Goal: Information Seeking & Learning: Check status

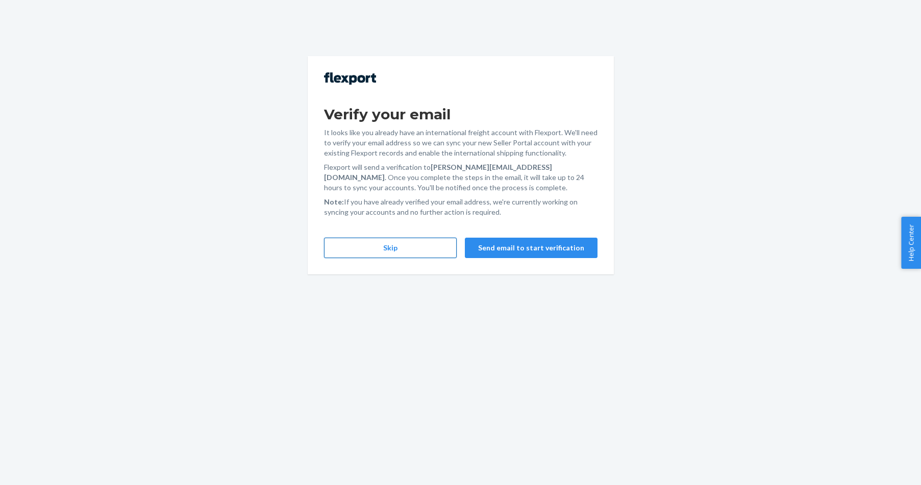
click at [408, 253] on button "Skip" at bounding box center [390, 248] width 133 height 20
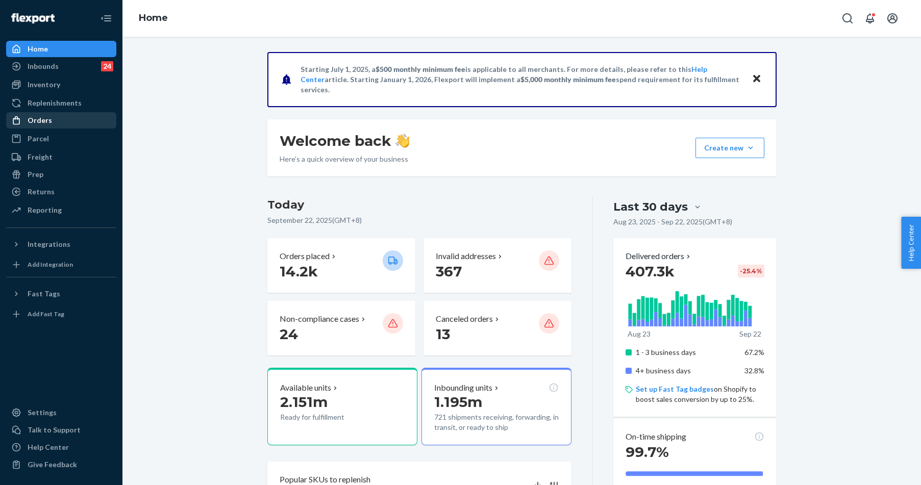
click at [21, 118] on icon at bounding box center [16, 120] width 10 height 10
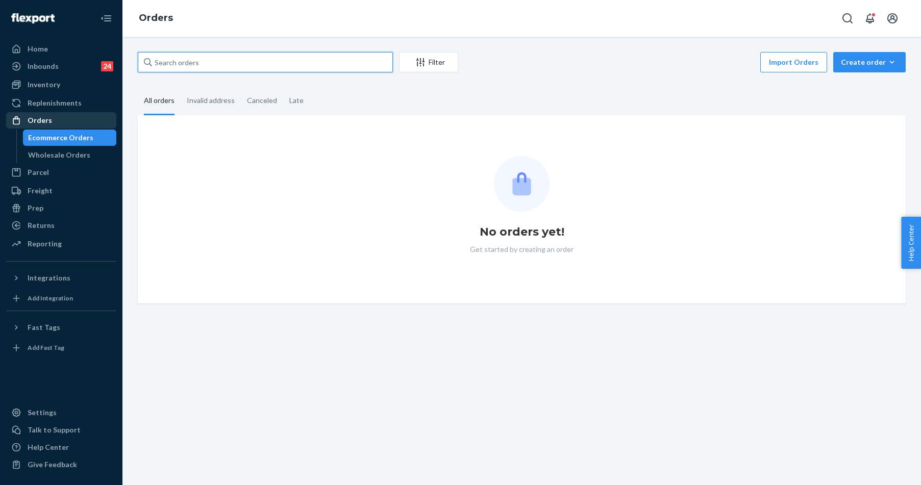
click at [251, 70] on input "text" at bounding box center [265, 62] width 255 height 20
paste input "255160120"
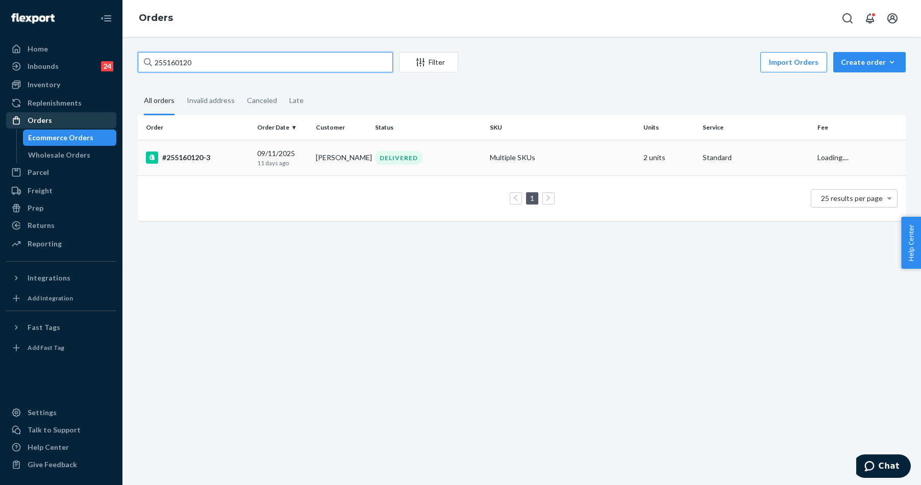
type input "255160120"
click at [217, 154] on div "#255160120-3" at bounding box center [197, 158] width 103 height 12
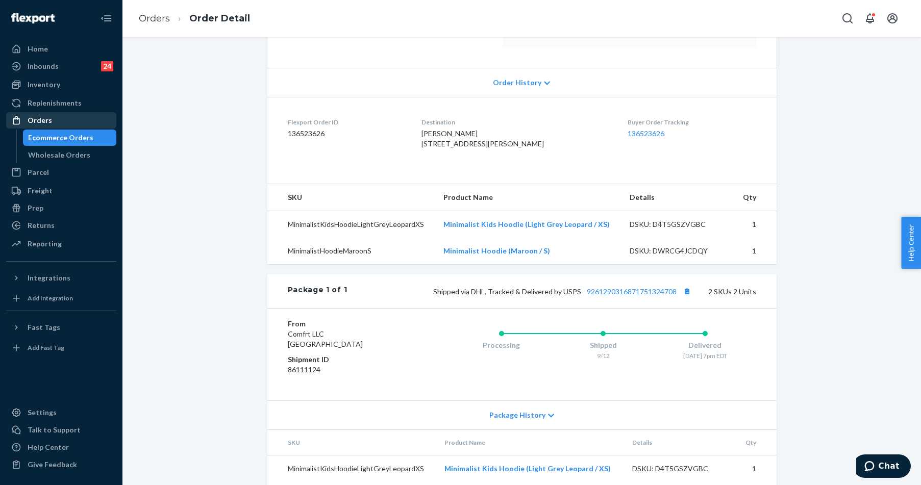
scroll to position [244, 0]
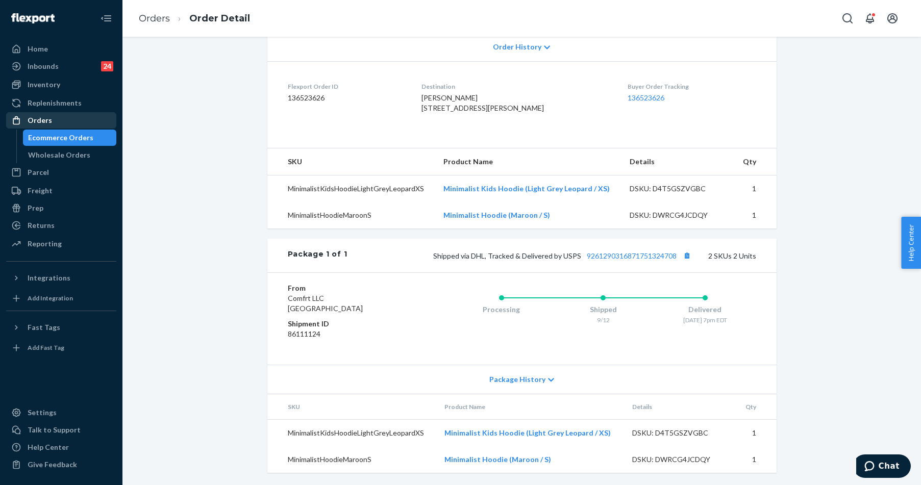
click at [646, 249] on div "Shipped via DHL, Tracked & Delivered by USPS 9261290316871751324708 2 SKUs 2 Un…" at bounding box center [551, 255] width 409 height 13
click at [644, 256] on link "9261290316871751324708" at bounding box center [632, 256] width 90 height 9
click at [59, 118] on div "Orders" at bounding box center [61, 120] width 108 height 14
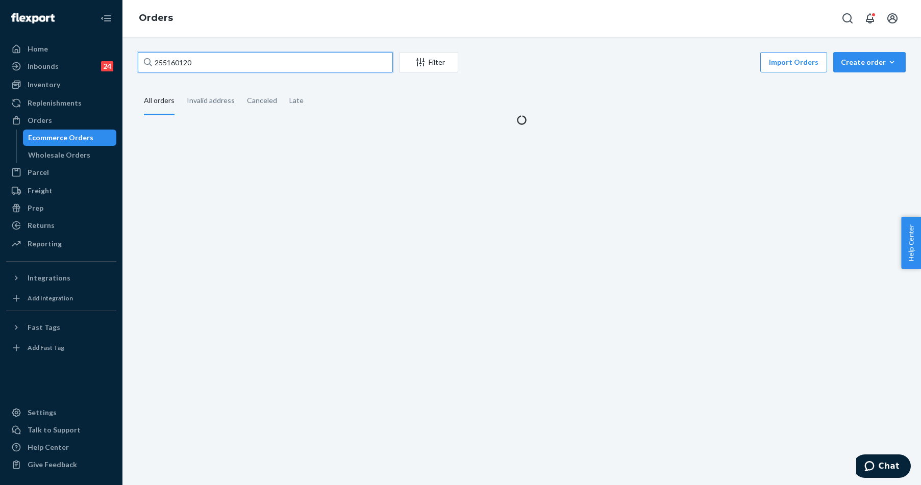
click at [200, 65] on input "255160120" at bounding box center [265, 62] width 255 height 20
paste input "310069"
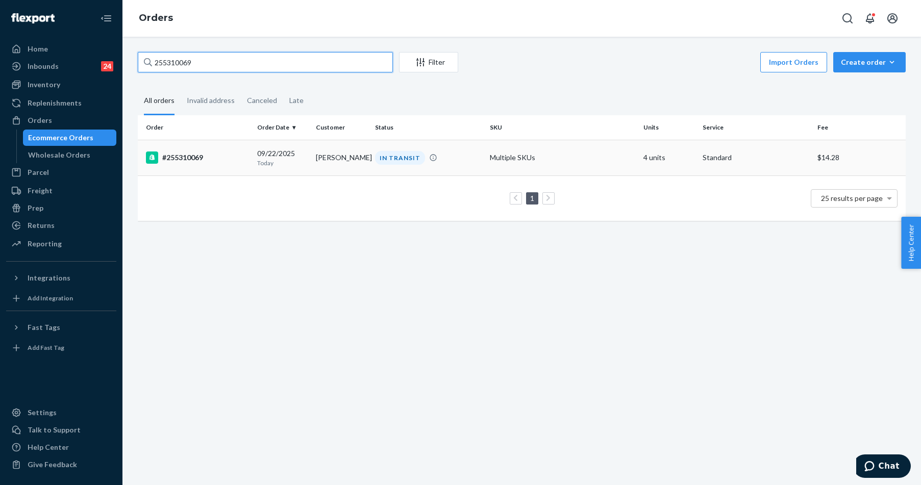
type input "255310069"
click at [174, 153] on div "#255310069" at bounding box center [197, 158] width 103 height 12
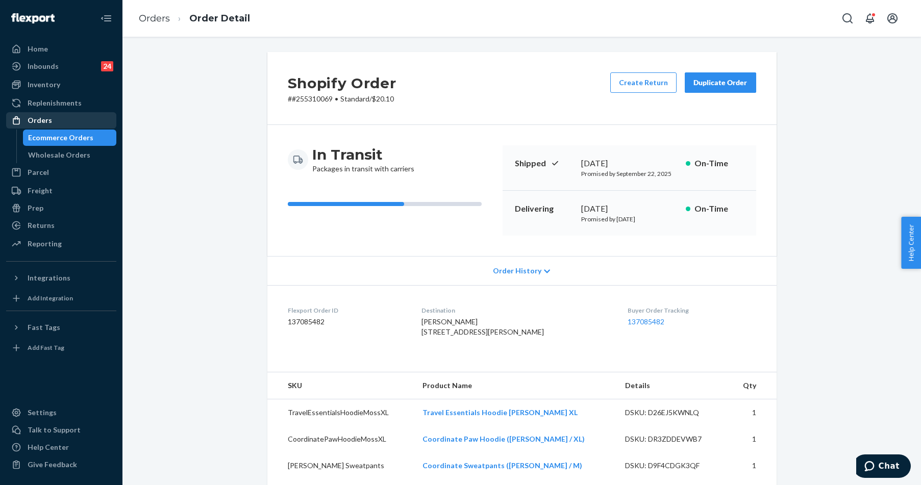
click at [45, 119] on div "Orders" at bounding box center [40, 120] width 25 height 10
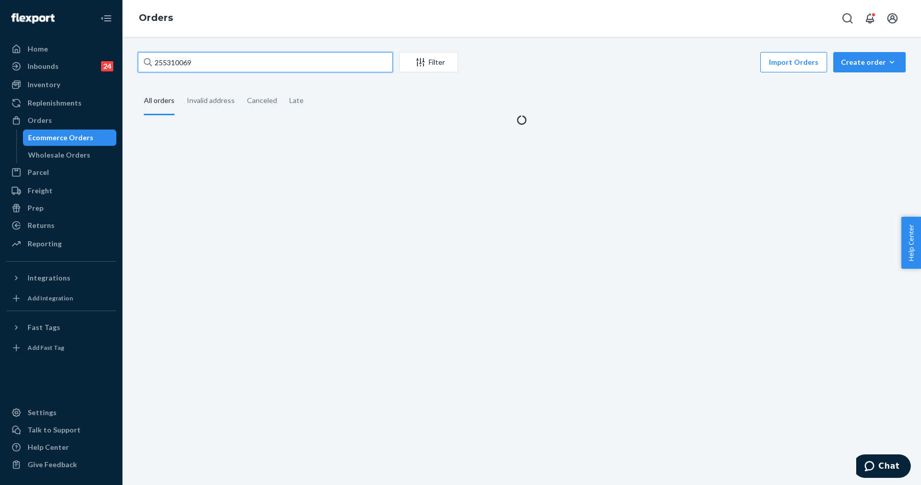
click at [170, 62] on input "255310069" at bounding box center [265, 62] width 255 height 20
paste input "047368"
type input "255047368"
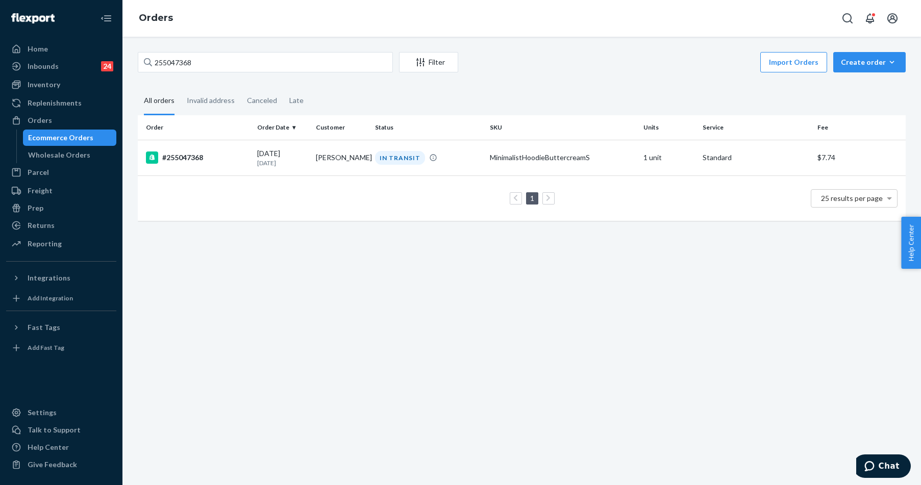
click at [186, 149] on td "#255047368" at bounding box center [195, 158] width 115 height 36
click at [186, 149] on div "255047368 Filter Import Orders Create order Ecommerce order Removal order All o…" at bounding box center [522, 261] width 799 height 449
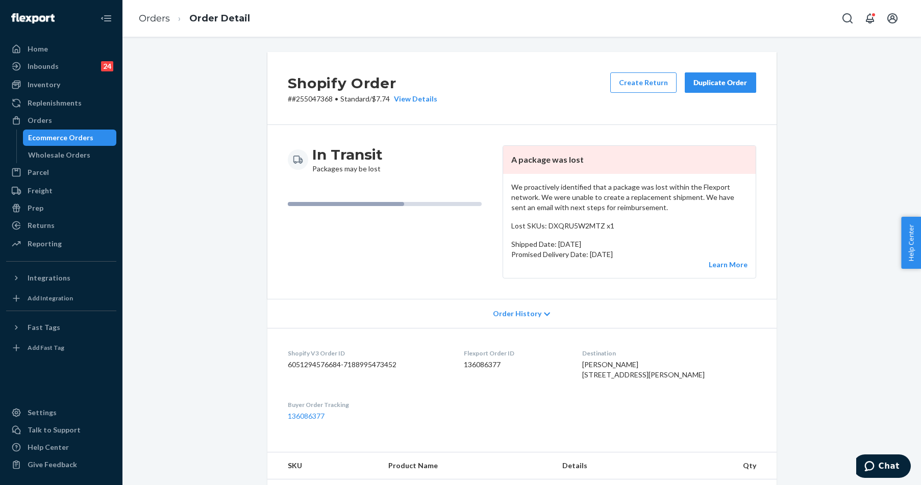
click at [420, 250] on div "In Transit Packages may be lost" at bounding box center [391, 211] width 207 height 133
click at [54, 117] on div "Orders" at bounding box center [61, 120] width 108 height 14
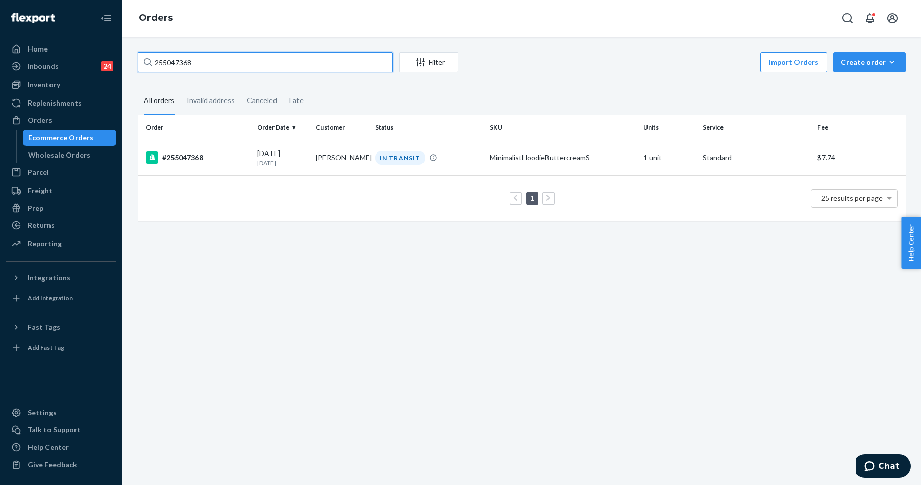
click at [235, 60] on input "255047368" at bounding box center [265, 62] width 255 height 20
paste input "31079"
type input "255310798"
click at [190, 150] on td "#255310798" at bounding box center [195, 158] width 115 height 36
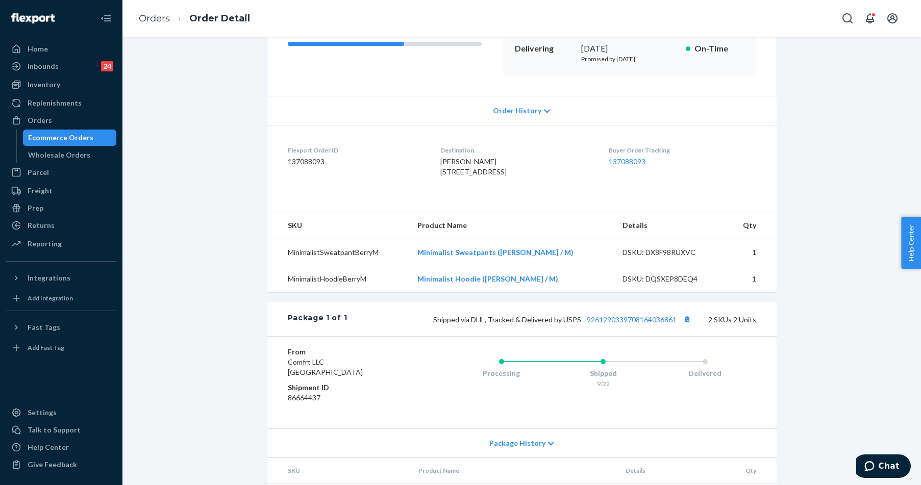
scroll to position [255, 0]
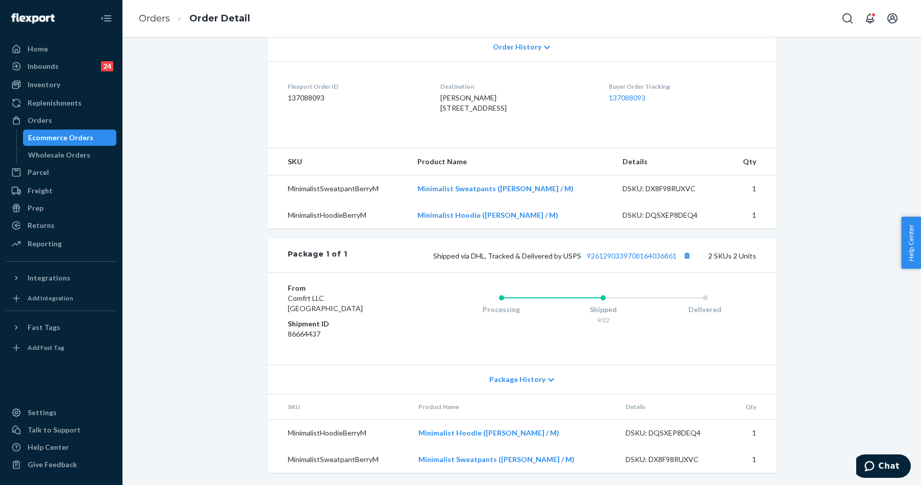
click at [626, 263] on div "Package 1 of 1 Shipped via DHL, Tracked & Delivered by USPS 9261290339708164036…" at bounding box center [521, 256] width 509 height 34
click at [629, 258] on link "9261290339708164036861" at bounding box center [632, 256] width 90 height 9
click at [47, 112] on link "Orders" at bounding box center [61, 120] width 110 height 16
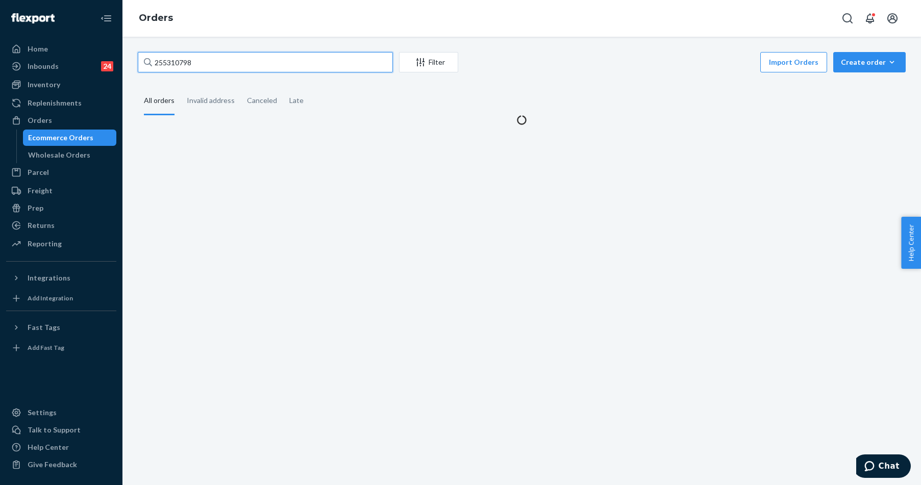
click at [183, 56] on input "255310798" at bounding box center [265, 62] width 255 height 20
drag, startPoint x: 183, startPoint y: 56, endPoint x: 191, endPoint y: 55, distance: 8.2
click at [183, 56] on input "255310798" at bounding box center [265, 62] width 255 height 20
paste input "176150"
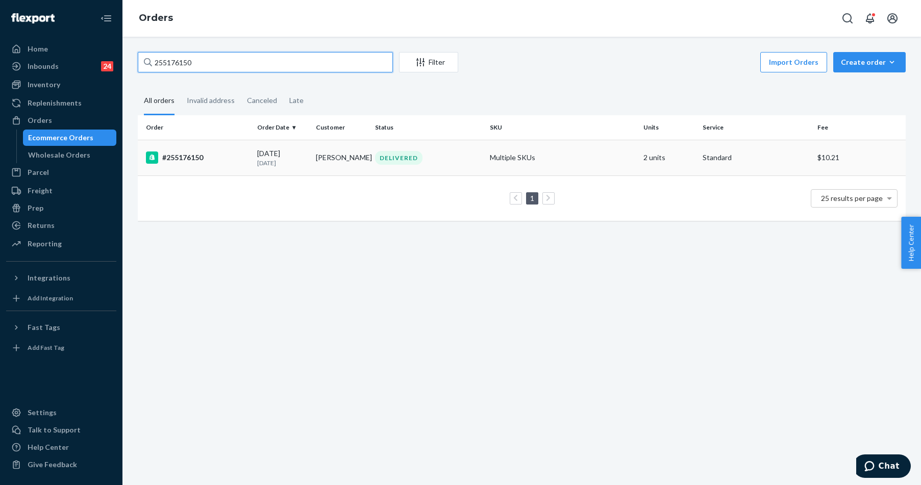
type input "255176150"
click at [189, 159] on div "#255176150" at bounding box center [197, 158] width 103 height 12
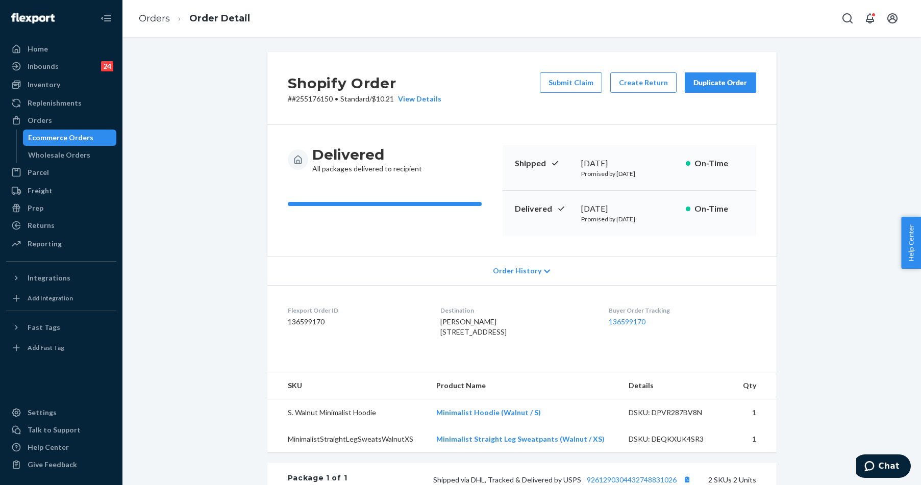
click at [179, 242] on div "Shopify Order # #255176150 • Standard / $10.21 View Details Submit Claim Create…" at bounding box center [521, 380] width 783 height 657
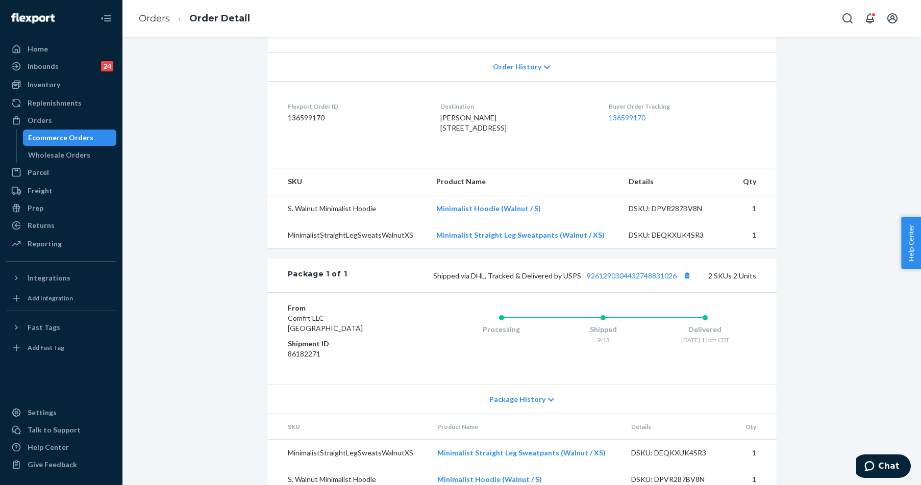
scroll to position [244, 0]
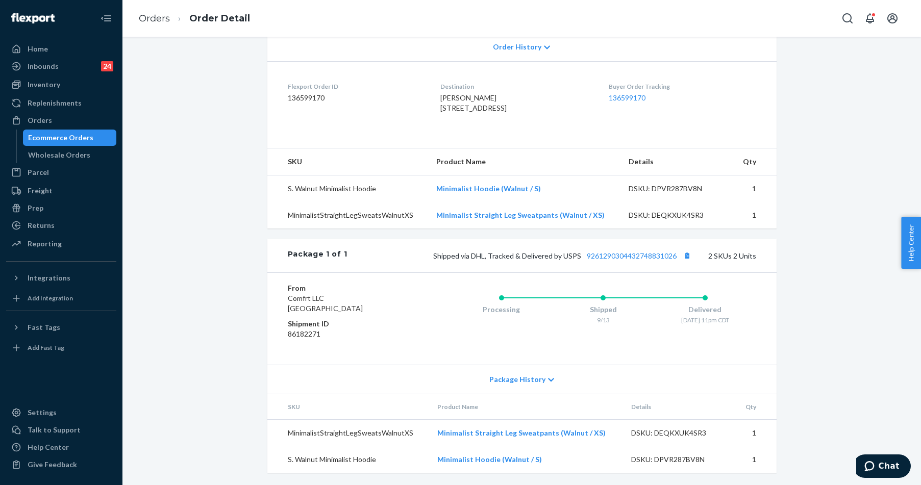
click at [631, 247] on div "Package 1 of 1 Shipped via DHL, Tracked & Delivered by USPS 9261290304432748831…" at bounding box center [521, 256] width 509 height 34
click at [630, 254] on link "9261290304432748831026" at bounding box center [632, 256] width 90 height 9
click at [54, 121] on div "Orders" at bounding box center [61, 120] width 108 height 14
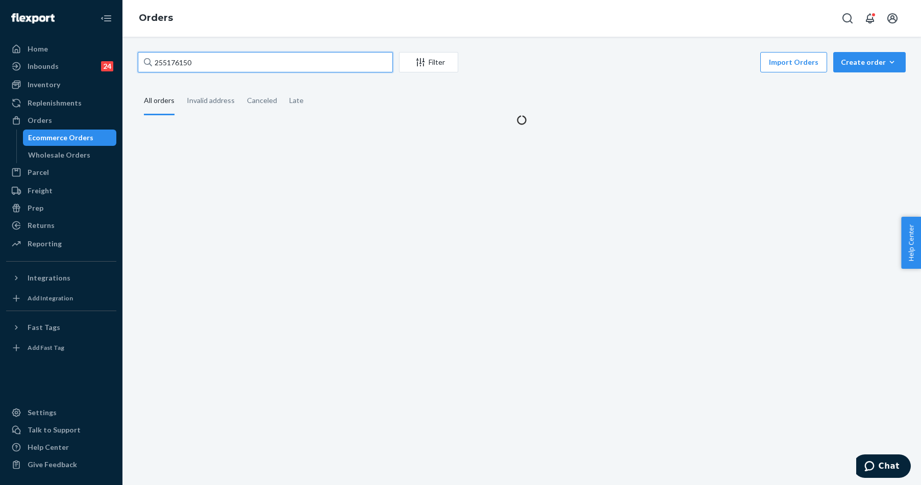
click at [181, 55] on input "255176150" at bounding box center [265, 62] width 255 height 20
paste input "217817"
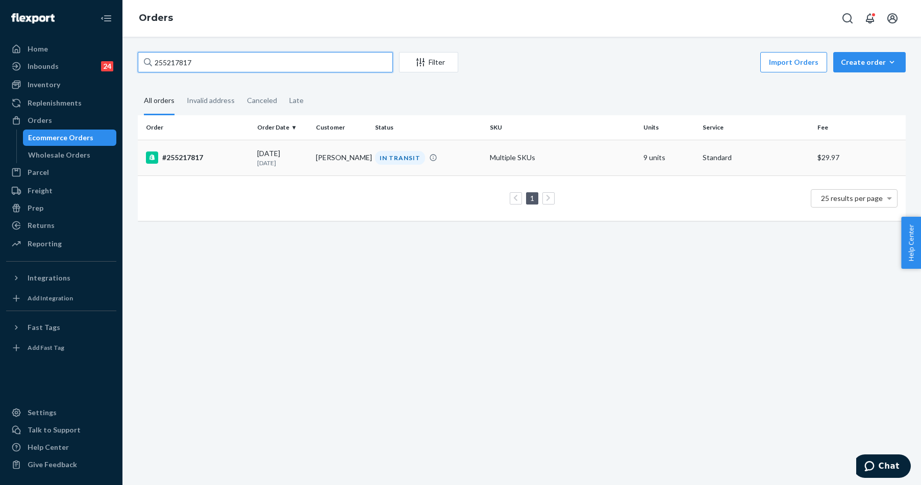
type input "255217817"
click at [172, 154] on div "#255217817" at bounding box center [197, 158] width 103 height 12
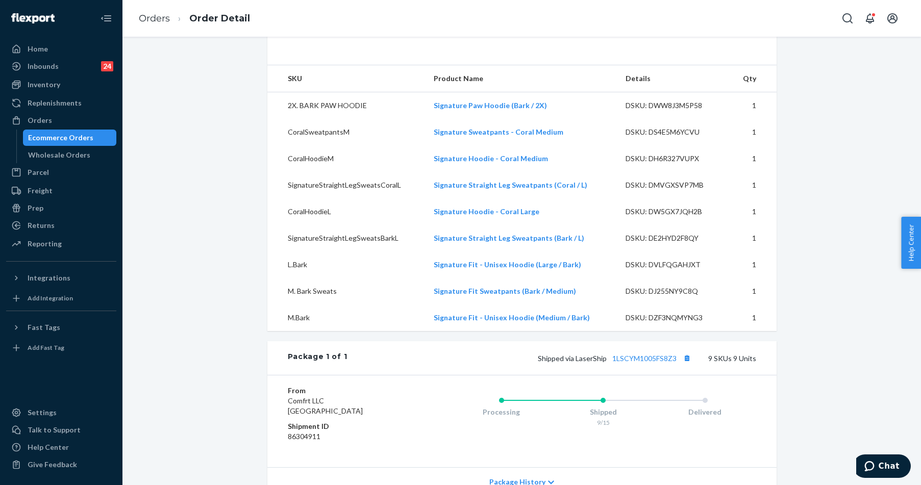
scroll to position [357, 0]
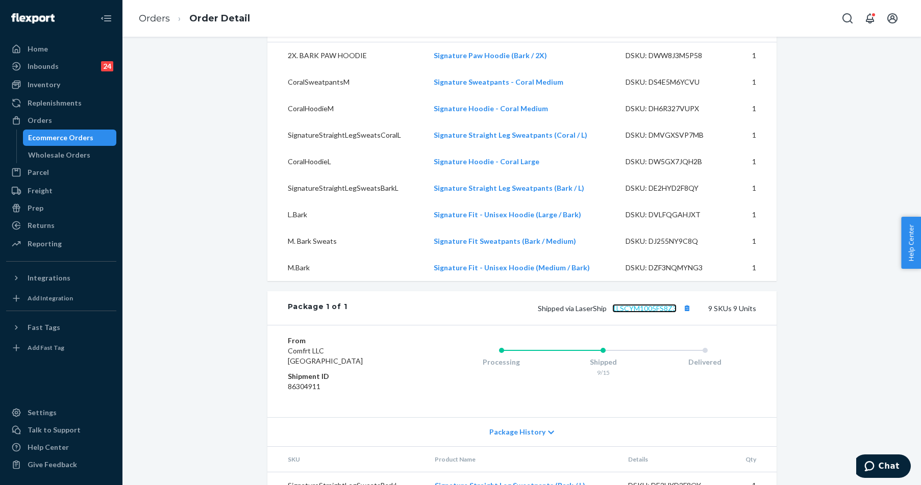
click at [646, 313] on link "1LSCYM1005FS8Z3" at bounding box center [645, 308] width 64 height 9
click at [41, 123] on div "Orders" at bounding box center [40, 120] width 25 height 10
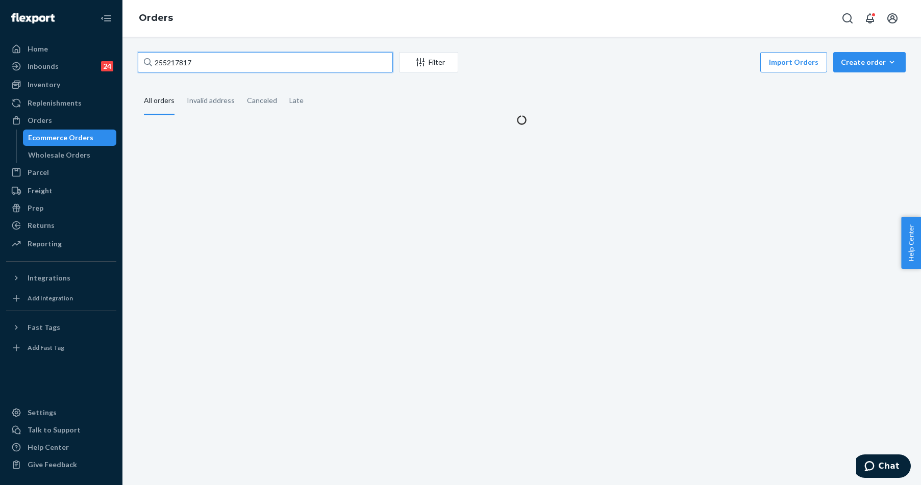
drag, startPoint x: 197, startPoint y: 62, endPoint x: 75, endPoint y: 40, distance: 123.4
click at [75, 40] on div "Home Inbounds 24 Shipping Plans Problems 24 Inventory Products Replenishments O…" at bounding box center [460, 242] width 921 height 485
paste input "#255215764"
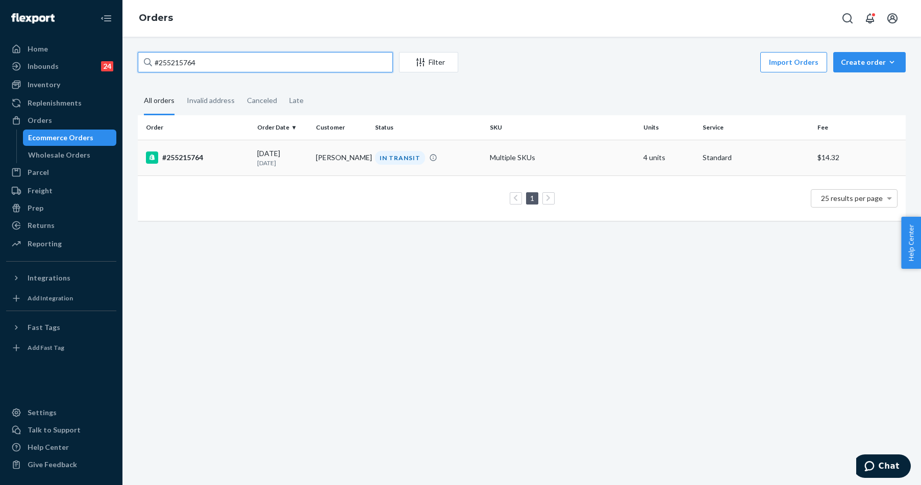
type input "#255215764"
click at [178, 151] on td "#255215764" at bounding box center [195, 158] width 115 height 36
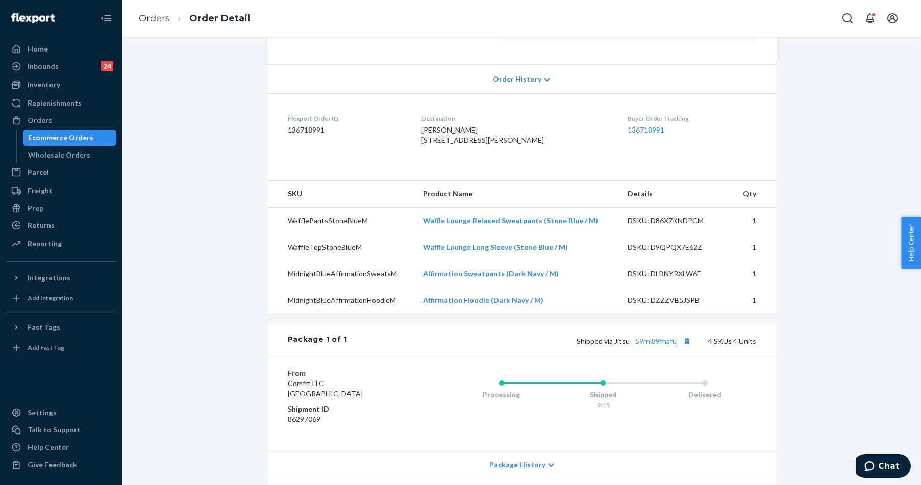
scroll to position [255, 0]
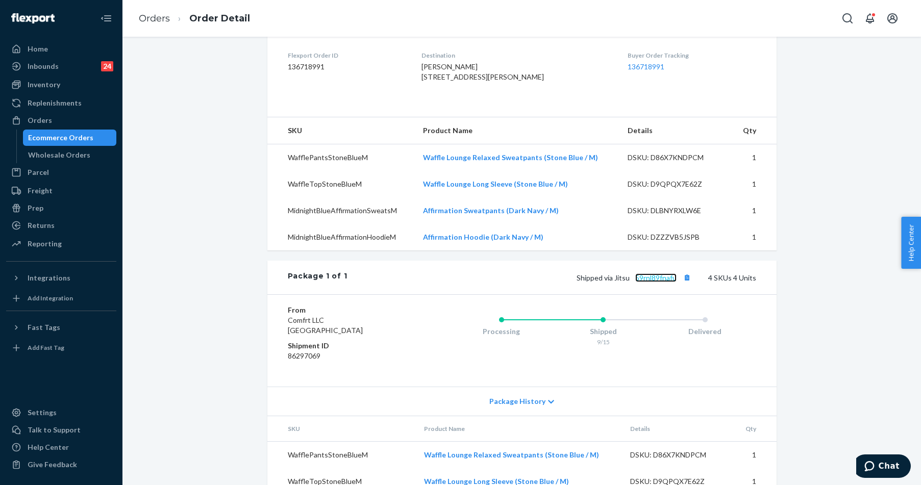
click at [659, 282] on link "59rnl89fnafu" at bounding box center [655, 278] width 41 height 9
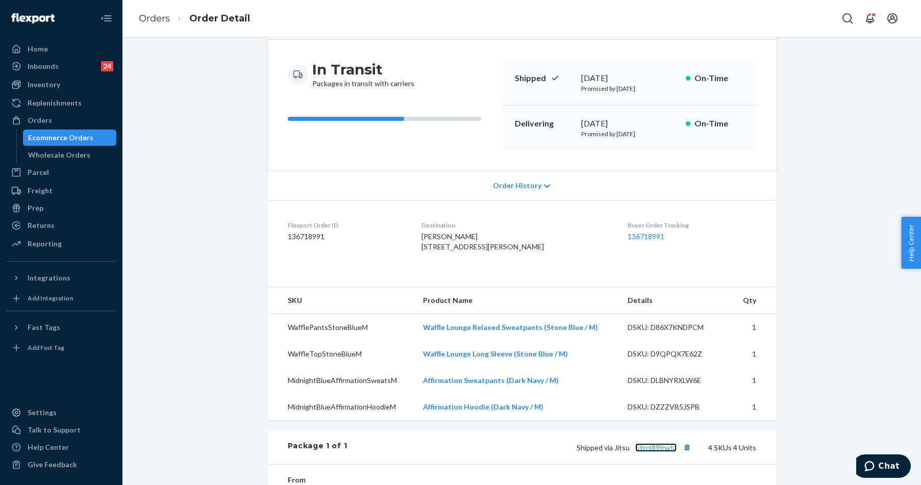
scroll to position [0, 0]
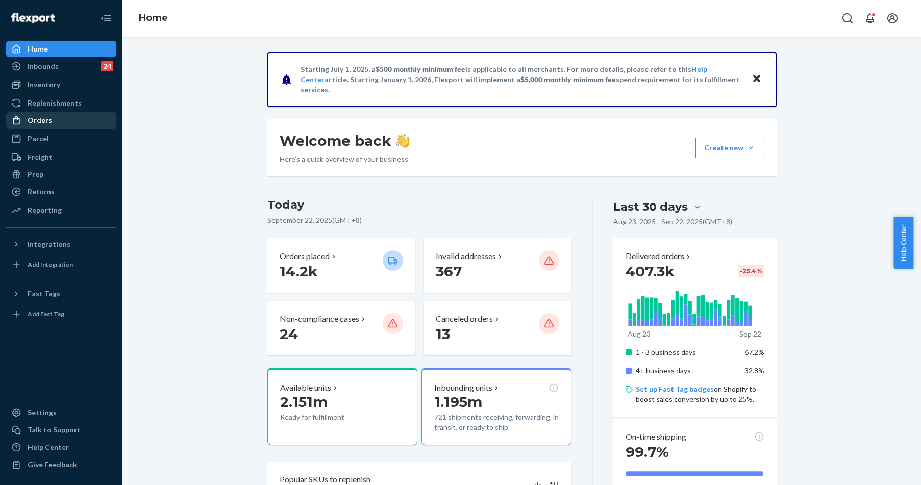
click at [22, 124] on div at bounding box center [19, 120] width 16 height 10
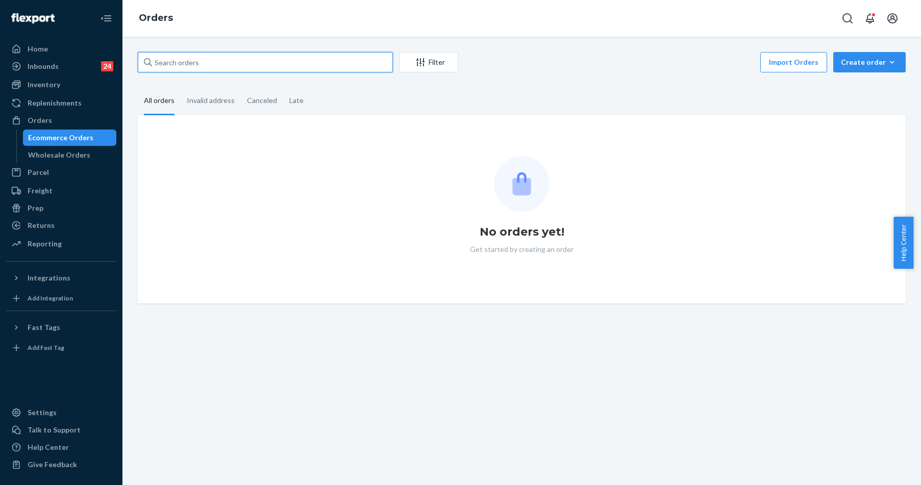
click at [178, 61] on input "text" at bounding box center [265, 62] width 255 height 20
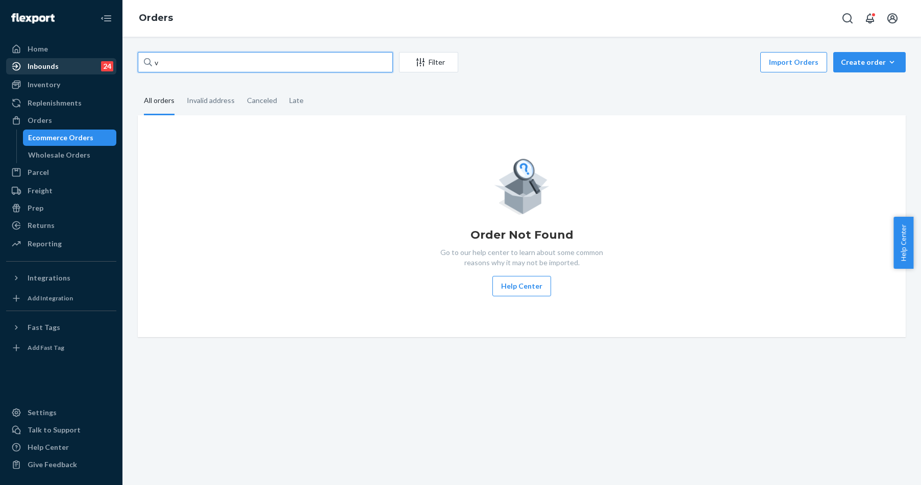
drag, startPoint x: 199, startPoint y: 60, endPoint x: 38, endPoint y: 61, distance: 160.8
click at [38, 61] on div "Home Inbounds 24 Shipping Plans Problems 24 Inventory Products Replenishments O…" at bounding box center [460, 242] width 921 height 485
paste input "255235221"
type input "255235221"
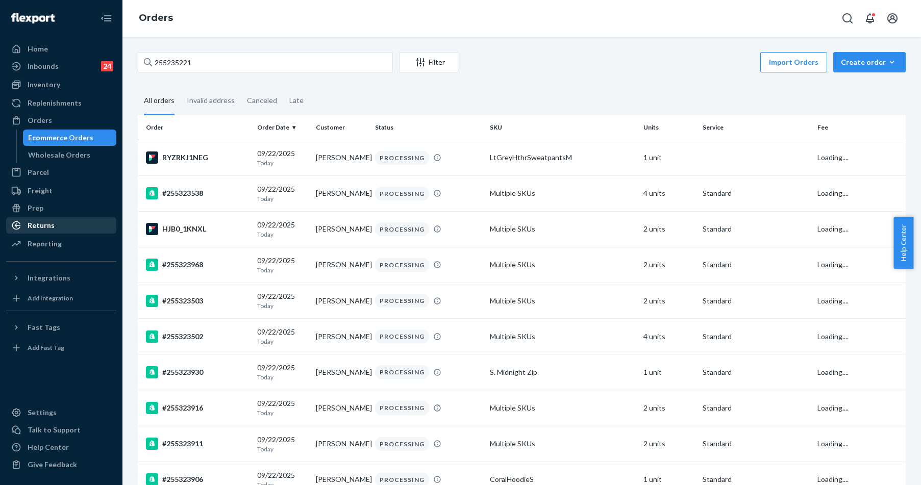
click at [38, 221] on div "Returns" at bounding box center [41, 226] width 27 height 10
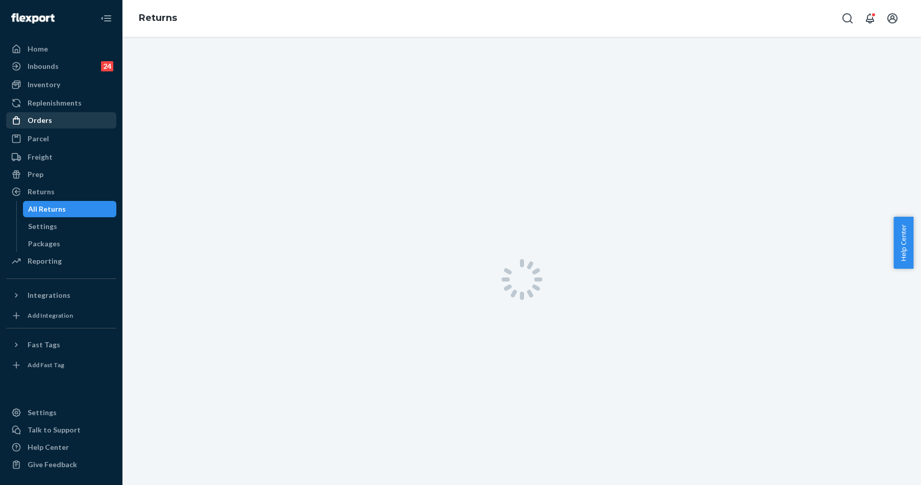
click at [55, 121] on div "Orders" at bounding box center [61, 120] width 108 height 14
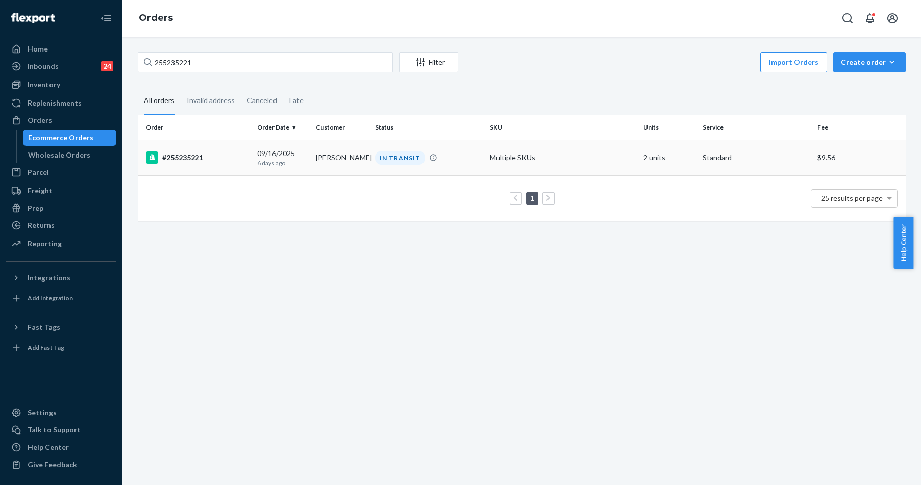
click at [187, 150] on td "#255235221" at bounding box center [195, 158] width 115 height 36
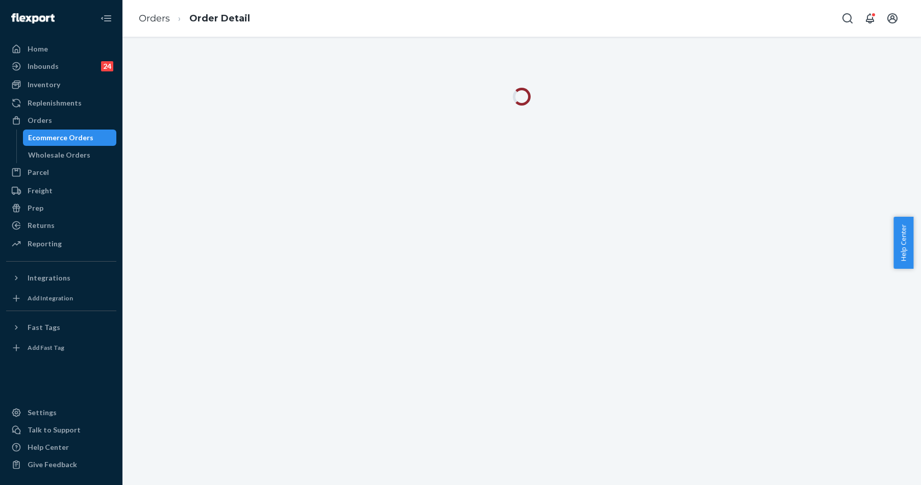
click at [214, 238] on div at bounding box center [522, 261] width 799 height 449
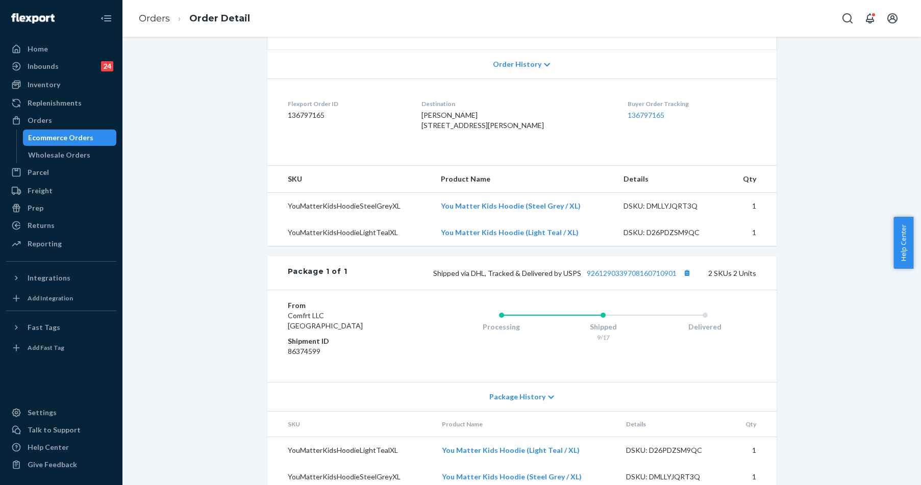
scroll to position [244, 0]
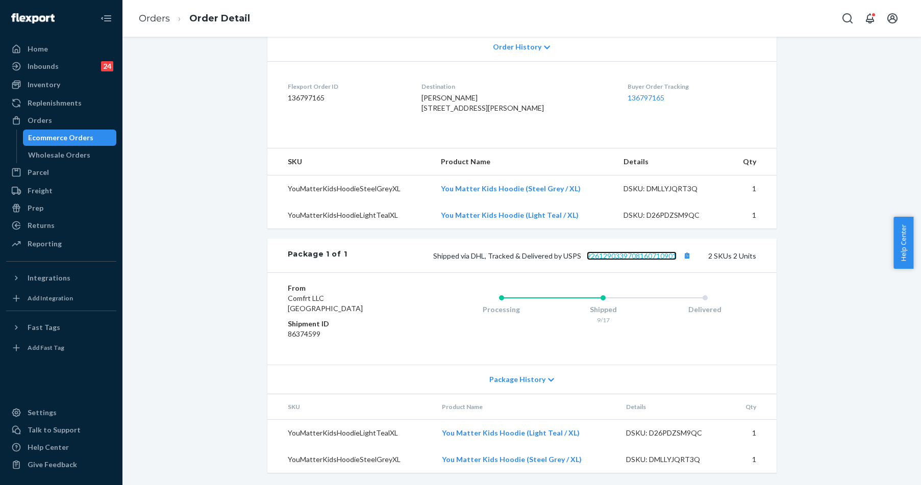
click at [646, 256] on link "9261290339708160710901" at bounding box center [632, 256] width 90 height 9
click at [32, 224] on div "Returns" at bounding box center [41, 226] width 27 height 10
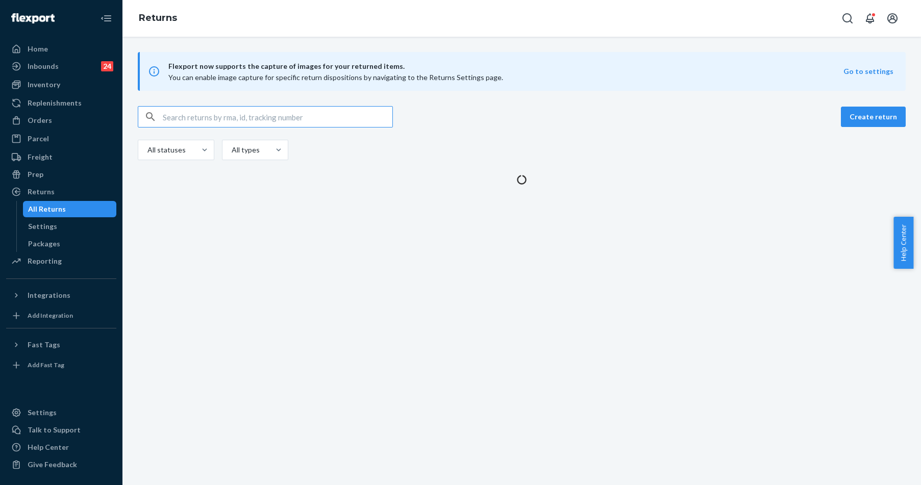
click at [192, 116] on input "text" at bounding box center [278, 117] width 230 height 20
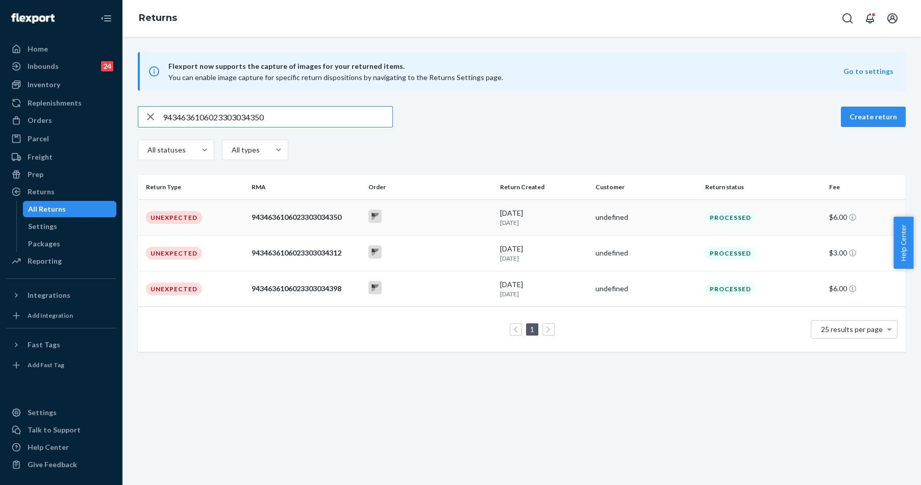
type input "9434636106023303034350"
click at [209, 217] on td "Unexpected" at bounding box center [193, 218] width 110 height 36
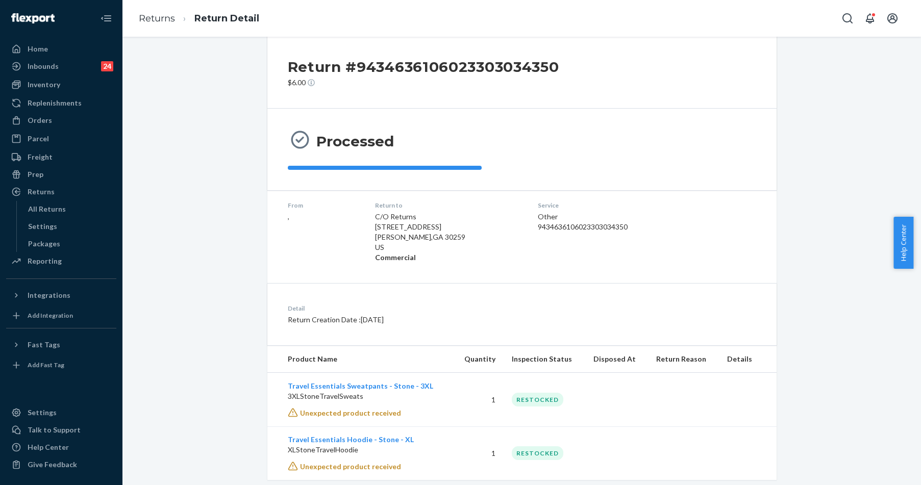
scroll to position [37, 0]
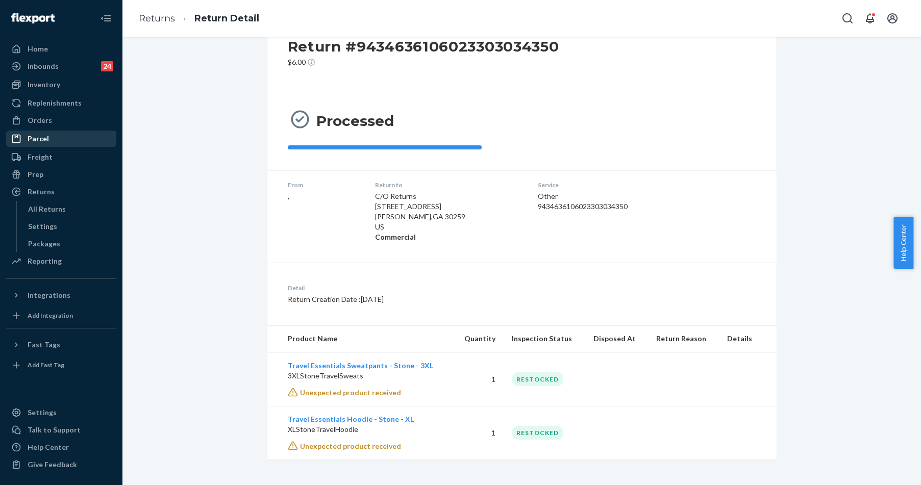
click at [36, 138] on div "Parcel" at bounding box center [38, 139] width 21 height 10
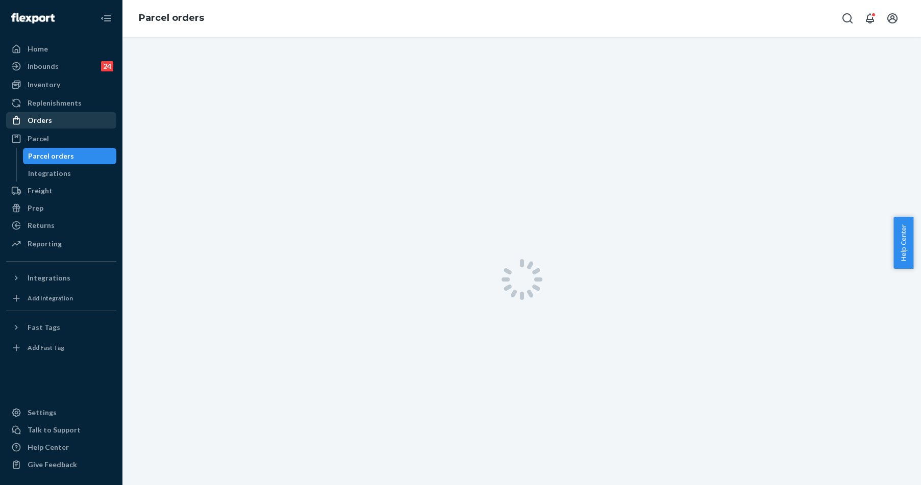
click at [36, 123] on div "Orders" at bounding box center [40, 120] width 25 height 10
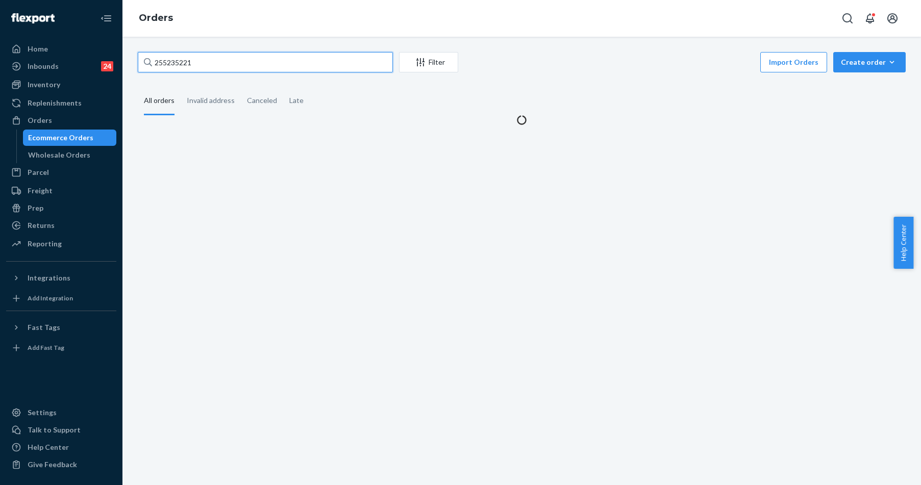
click at [202, 60] on input "255235221" at bounding box center [265, 62] width 255 height 20
paste input "163384"
type input "255163384"
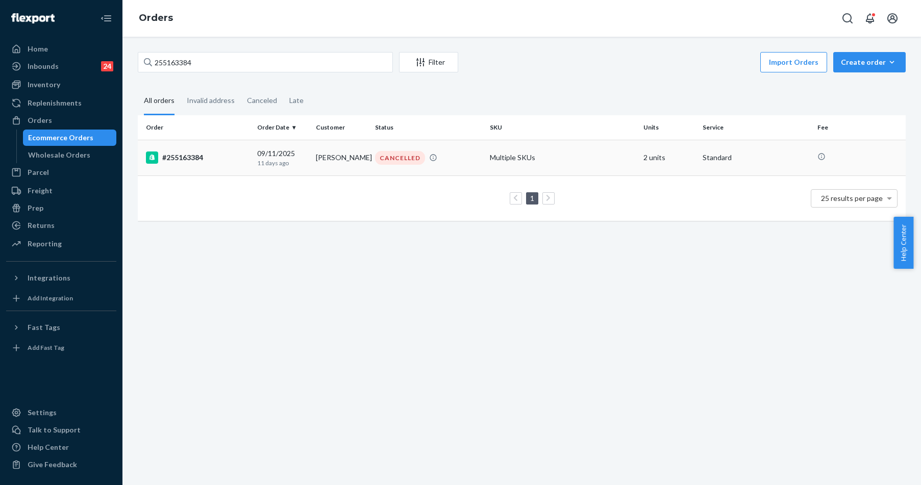
click at [196, 158] on div "#255163384" at bounding box center [197, 158] width 103 height 12
click at [196, 158] on div "255163384 Filter Import Orders Create order Ecommerce order Removal order All o…" at bounding box center [522, 261] width 799 height 449
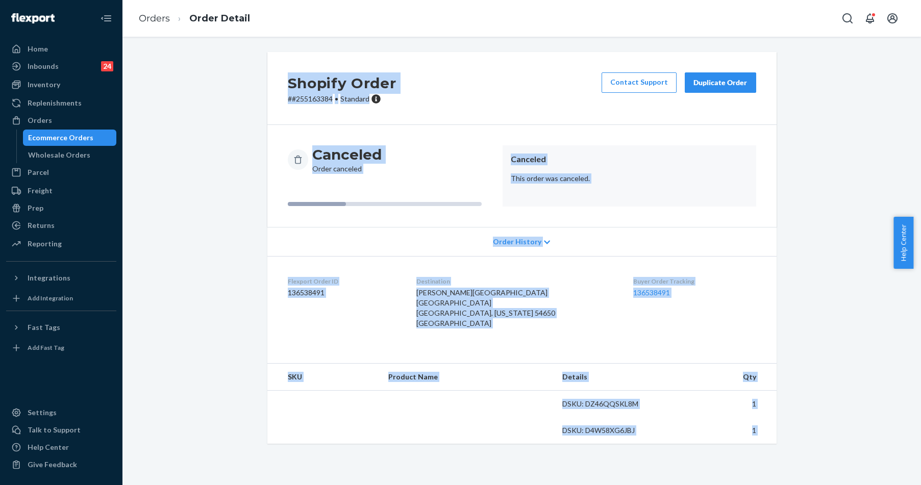
click at [487, 82] on div "Shopify Order # #[PHONE_NUMBER] • Standard Contact Support Duplicate Order" at bounding box center [521, 88] width 509 height 73
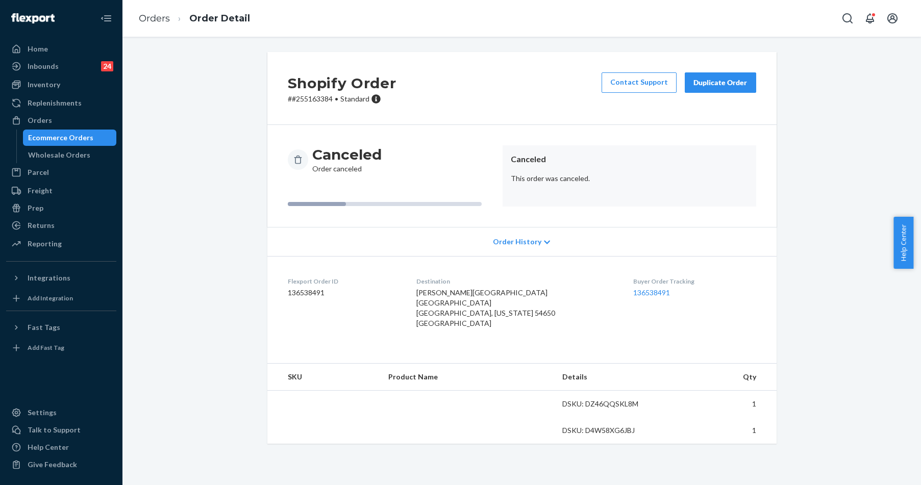
click at [487, 82] on div "Shopify Order # #[PHONE_NUMBER] • Standard Contact Support Duplicate Order" at bounding box center [521, 88] width 509 height 73
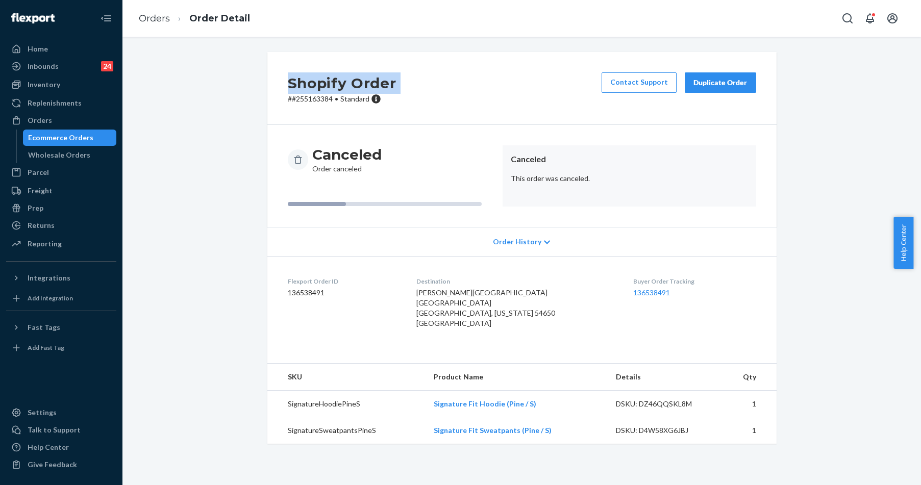
click at [500, 67] on div "Shopify Order # #[PHONE_NUMBER] • Standard Contact Support Duplicate Order" at bounding box center [521, 88] width 509 height 73
click at [472, 113] on div "Shopify Order # #[PHONE_NUMBER] • Standard Contact Support Duplicate Order" at bounding box center [521, 88] width 509 height 73
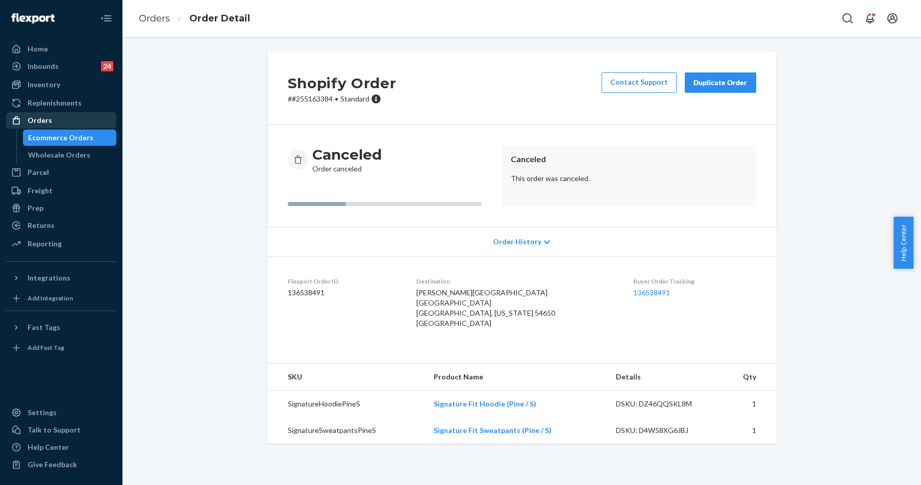
click at [60, 120] on div "Orders" at bounding box center [61, 120] width 108 height 14
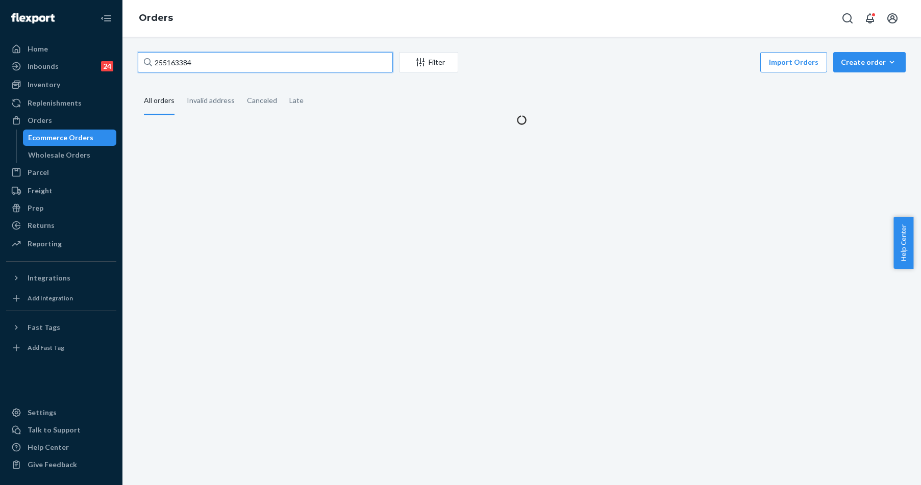
click at [196, 69] on input "255163384" at bounding box center [265, 62] width 255 height 20
paste input "203983"
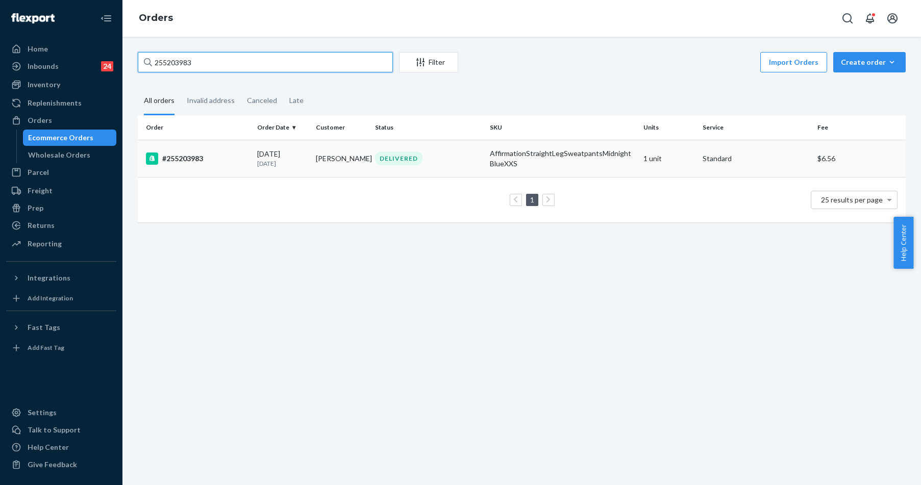
type input "255203983"
click at [204, 156] on div "#255203983" at bounding box center [197, 159] width 103 height 12
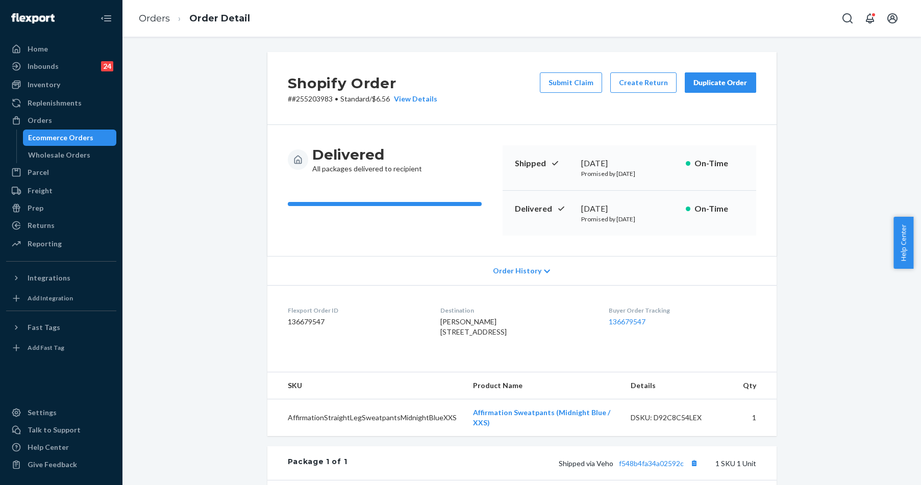
scroll to position [191, 0]
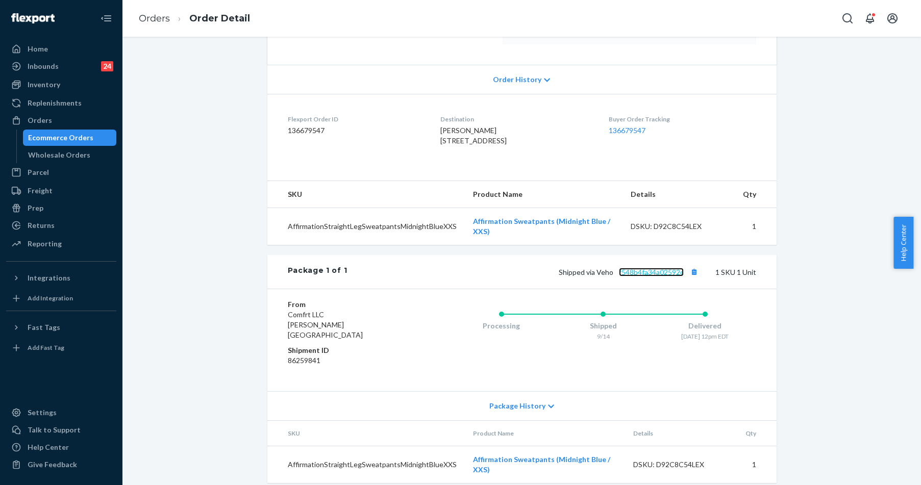
click at [660, 277] on link "f548b4fa34a02592c" at bounding box center [651, 272] width 65 height 9
click at [39, 124] on div "Orders" at bounding box center [40, 120] width 25 height 10
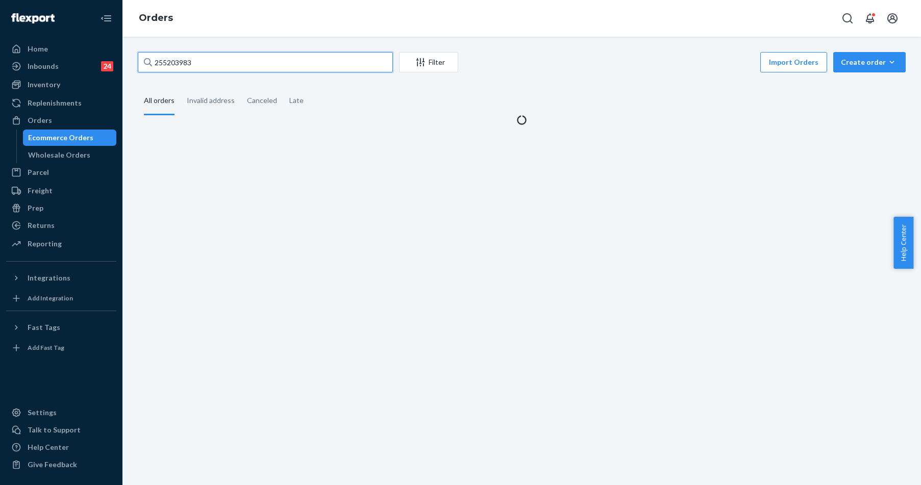
click at [190, 71] on input "255203983" at bounding box center [265, 62] width 255 height 20
paste input "3382"
type input "255233823"
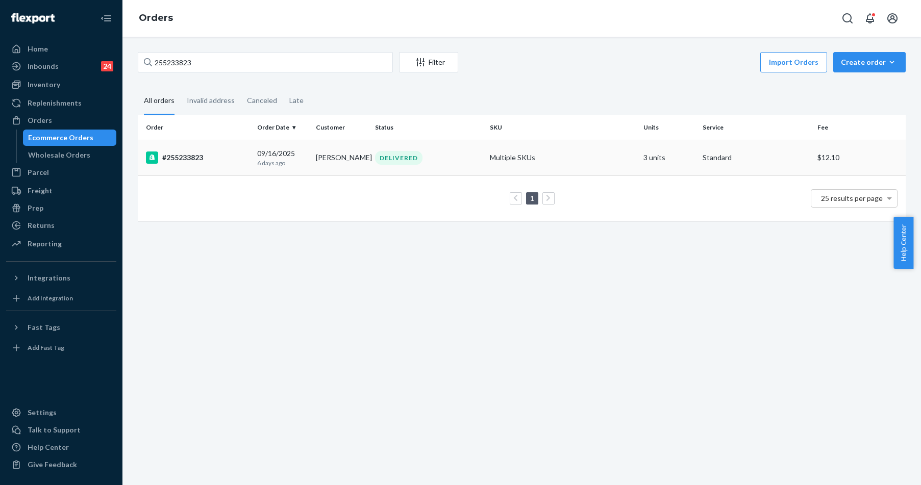
click at [183, 162] on div "#255233823" at bounding box center [197, 158] width 103 height 12
click at [183, 162] on div "255233823 Filter Import Orders Create order Ecommerce order Removal order All o…" at bounding box center [522, 261] width 799 height 449
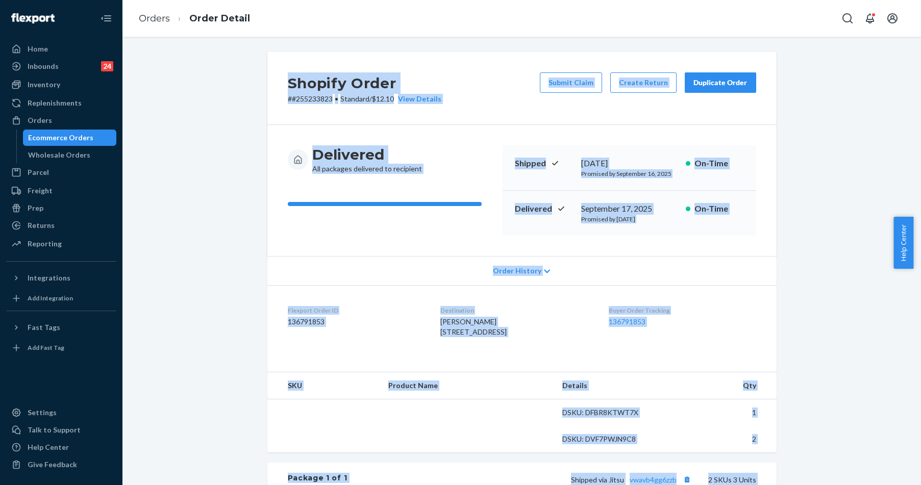
click at [819, 274] on div "Shopify Order # #255233823 • Standard / $12.10 View Details Submit Claim Create…" at bounding box center [521, 366] width 783 height 628
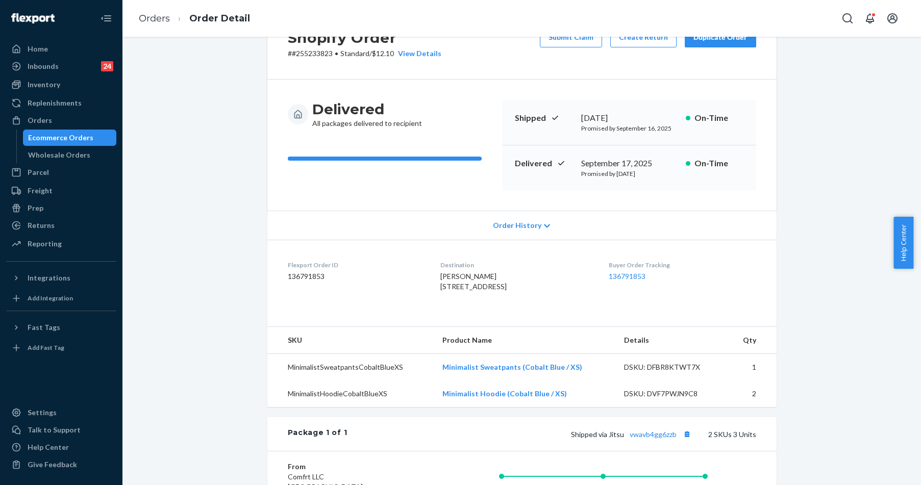
scroll to position [40, 0]
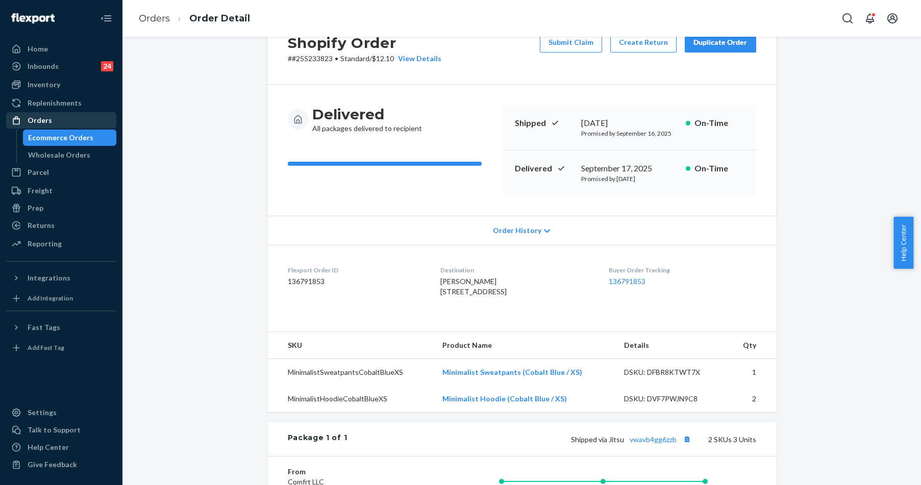
click at [50, 122] on div "Orders" at bounding box center [40, 120] width 25 height 10
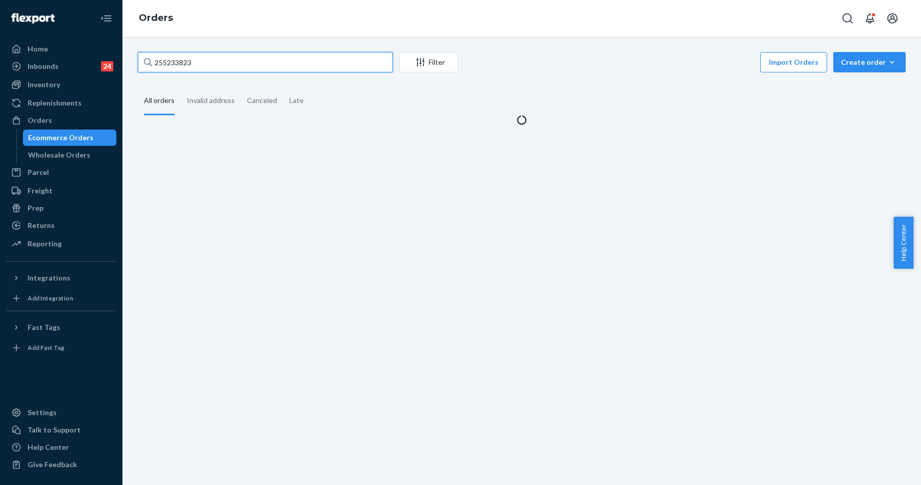
click at [228, 62] on input "255233823" at bounding box center [265, 62] width 255 height 20
paste input "47459"
type input "255247459"
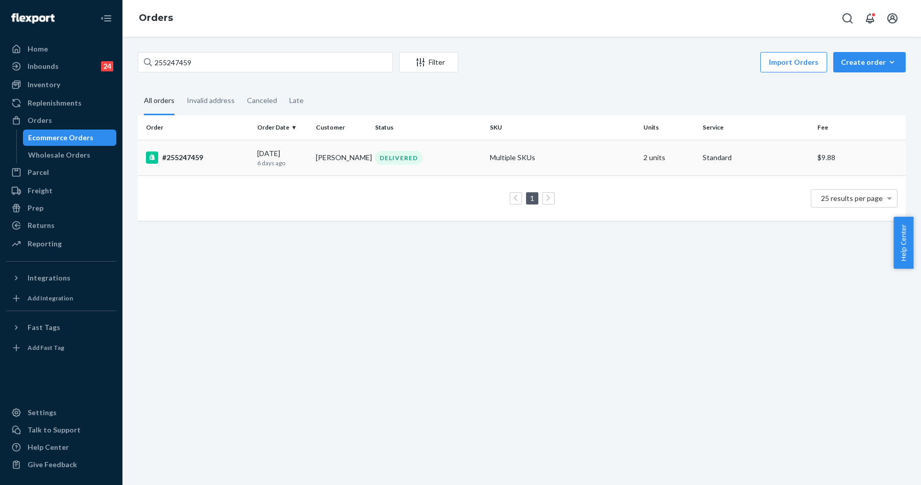
click at [182, 150] on td "#255247459" at bounding box center [195, 158] width 115 height 36
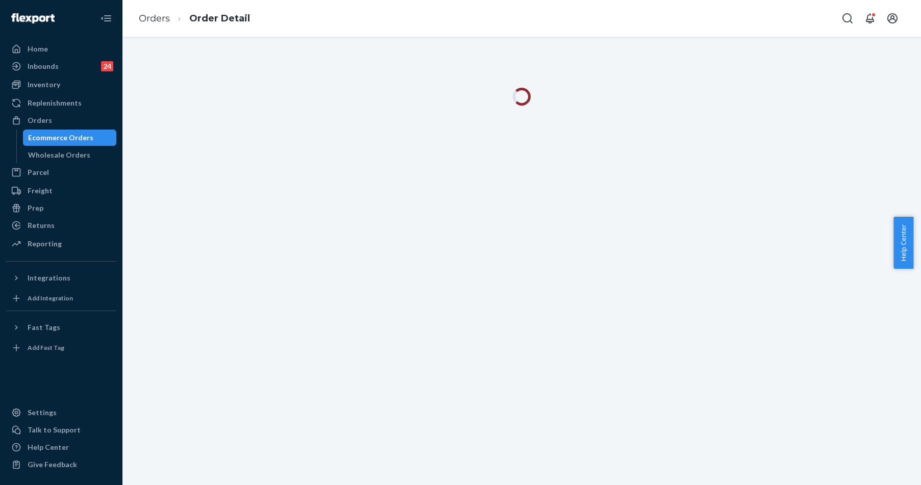
click at [182, 150] on div at bounding box center [522, 261] width 799 height 449
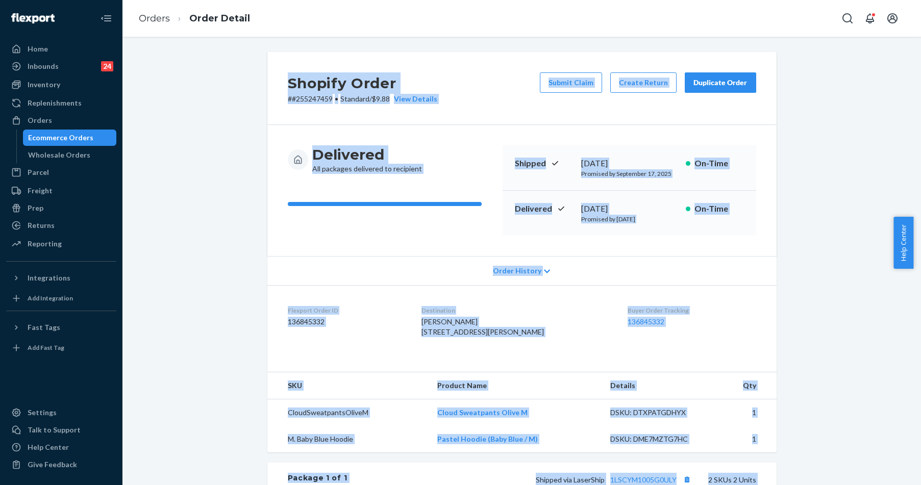
click at [371, 242] on div "Delivered All packages delivered to recipient Shipped [DATE] Promised by [DATE]…" at bounding box center [521, 190] width 509 height 131
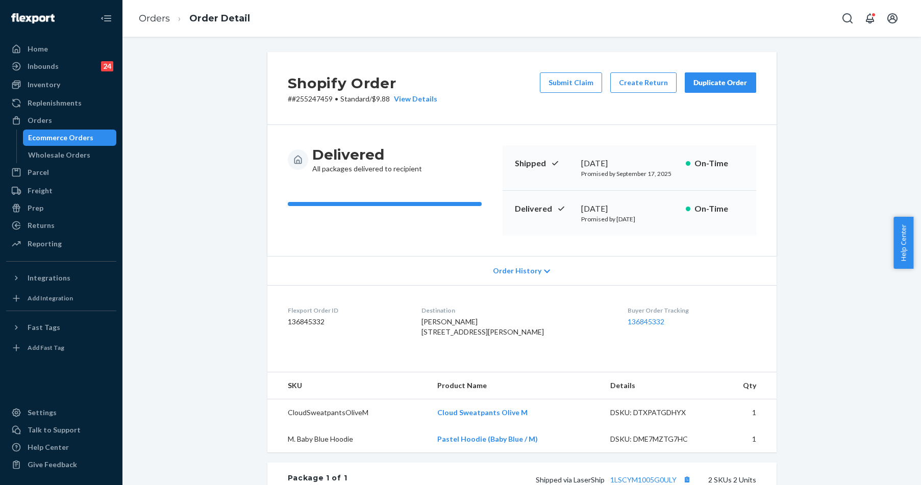
click at [330, 235] on div "Delivered All packages delivered to recipient" at bounding box center [391, 190] width 207 height 90
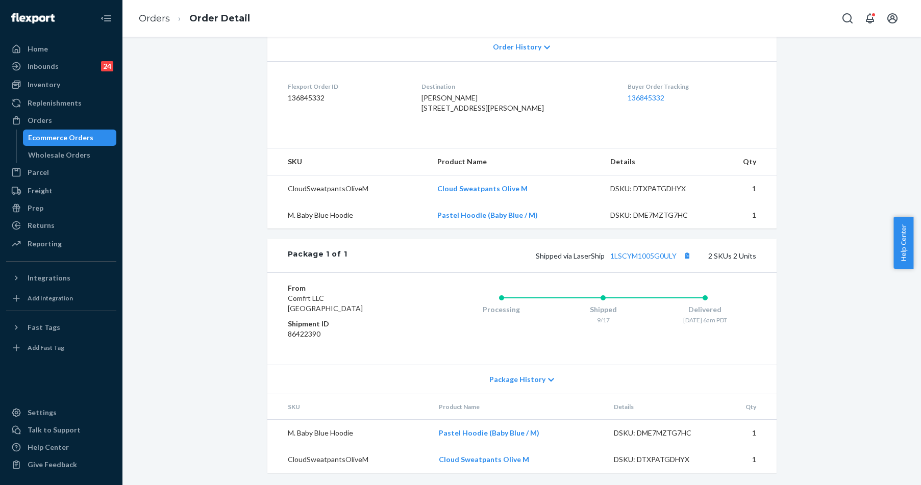
scroll to position [244, 0]
click at [652, 255] on link "1LSCYM1005G0ULY" at bounding box center [643, 256] width 66 height 9
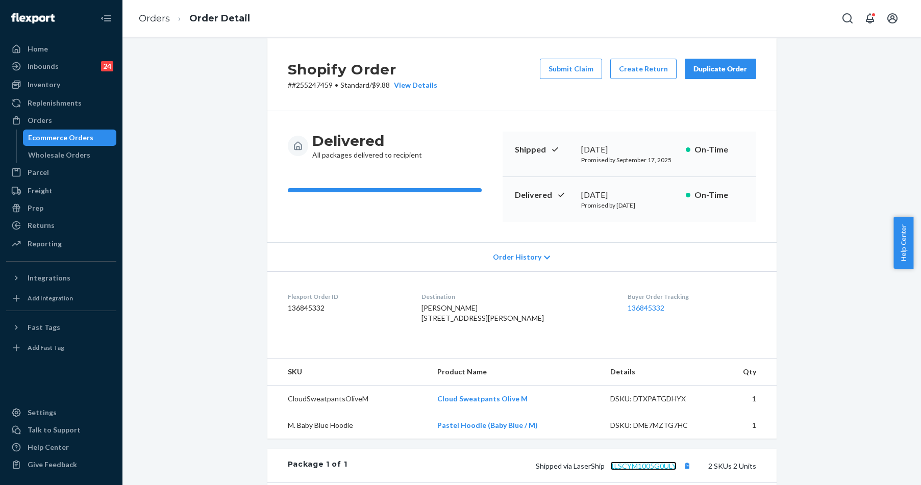
scroll to position [0, 0]
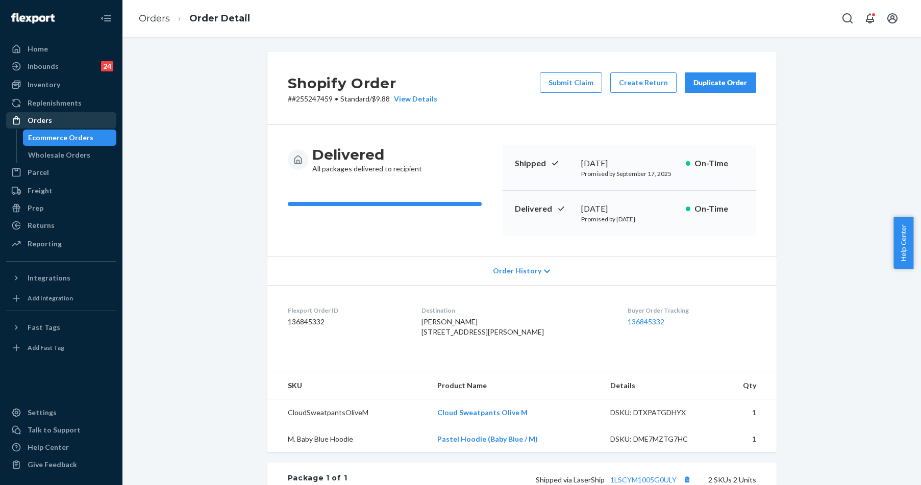
click at [48, 117] on div "Orders" at bounding box center [40, 120] width 25 height 10
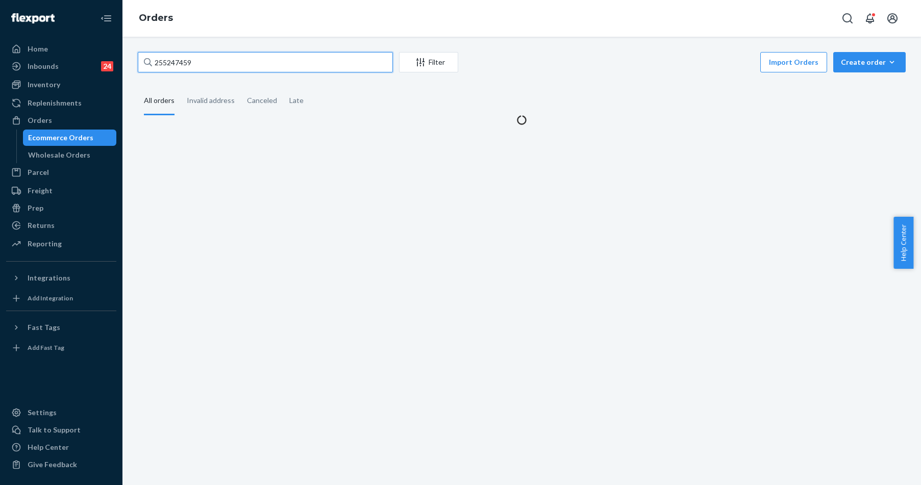
click at [215, 56] on input "255247459" at bounding box center [265, 62] width 255 height 20
paste input "4786675"
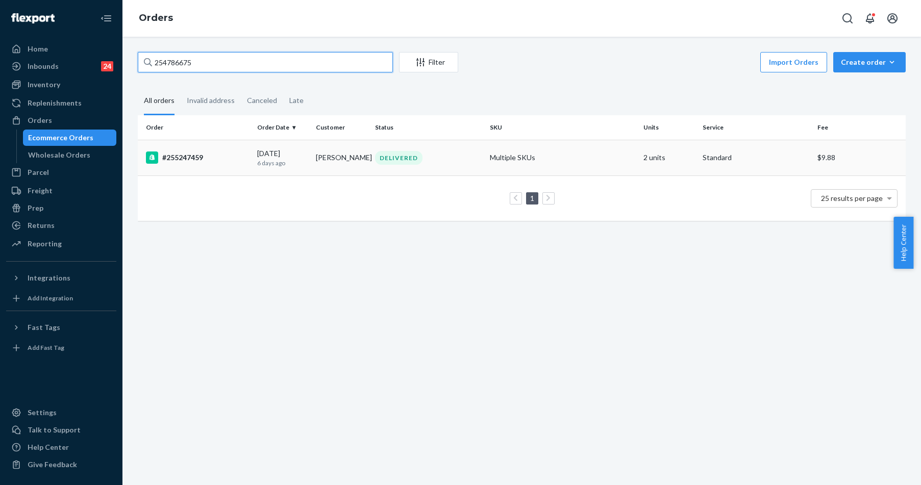
type input "254786675"
click at [173, 161] on div "#255247459" at bounding box center [197, 158] width 103 height 12
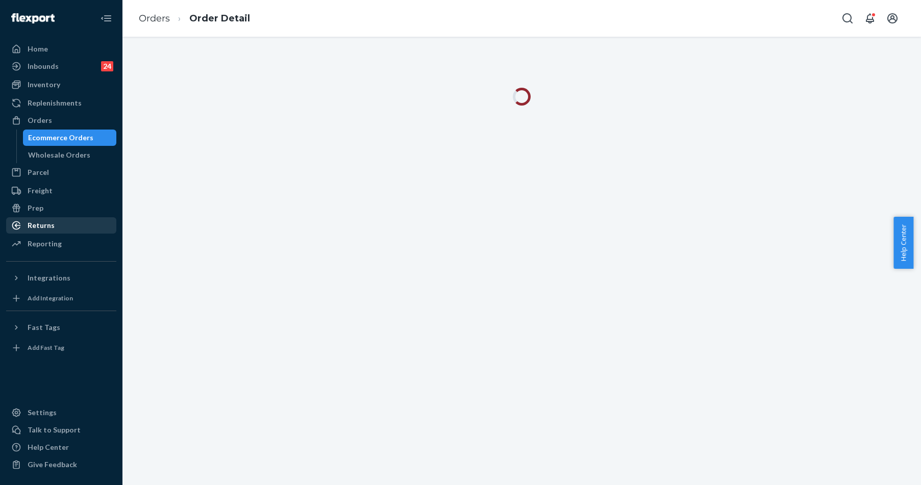
click at [52, 226] on div "Returns" at bounding box center [41, 226] width 27 height 10
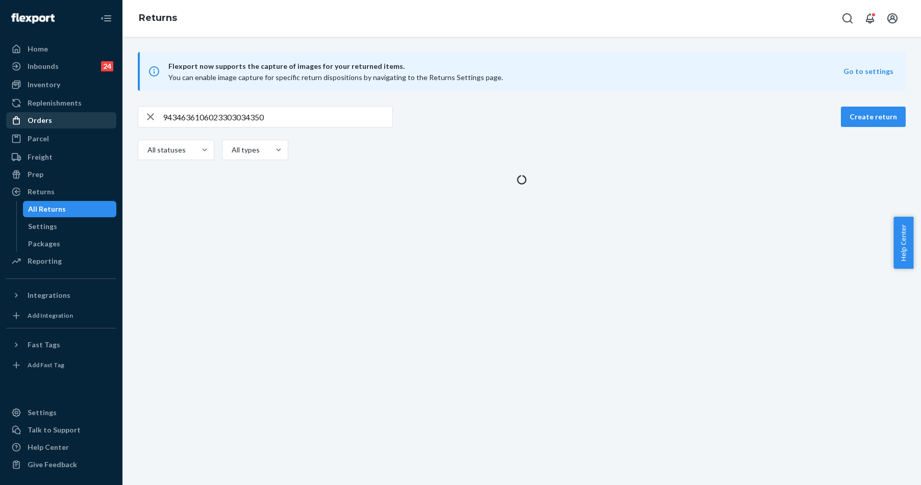
click at [46, 125] on div "Orders" at bounding box center [40, 120] width 25 height 10
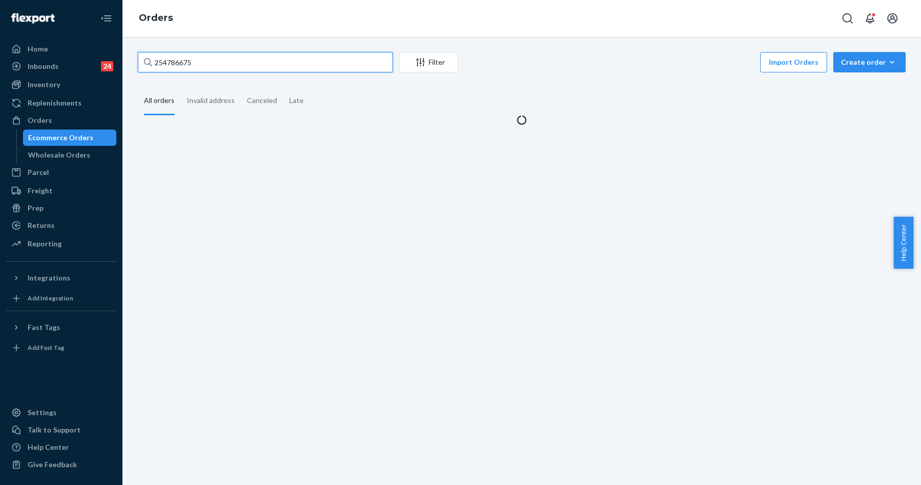
click at [249, 63] on input "254786675" at bounding box center [265, 62] width 255 height 20
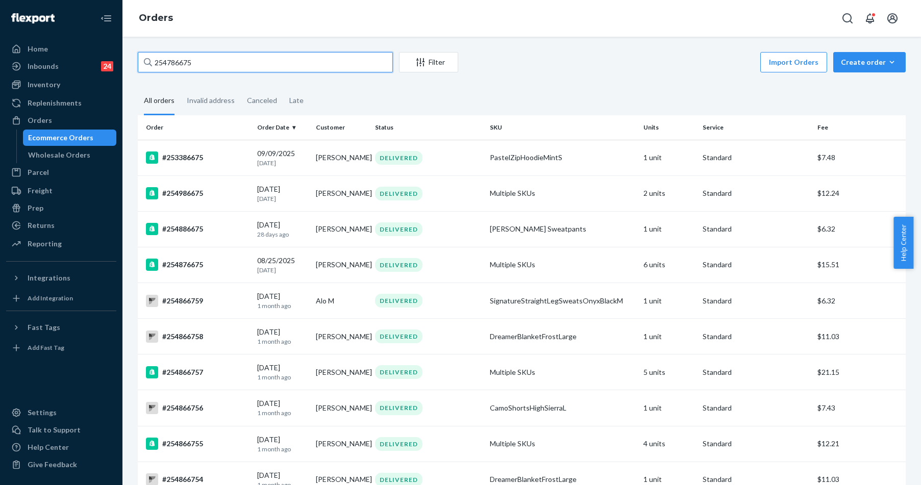
click at [233, 71] on input "254786675" at bounding box center [265, 62] width 255 height 20
click at [233, 69] on input "254786675" at bounding box center [265, 62] width 255 height 20
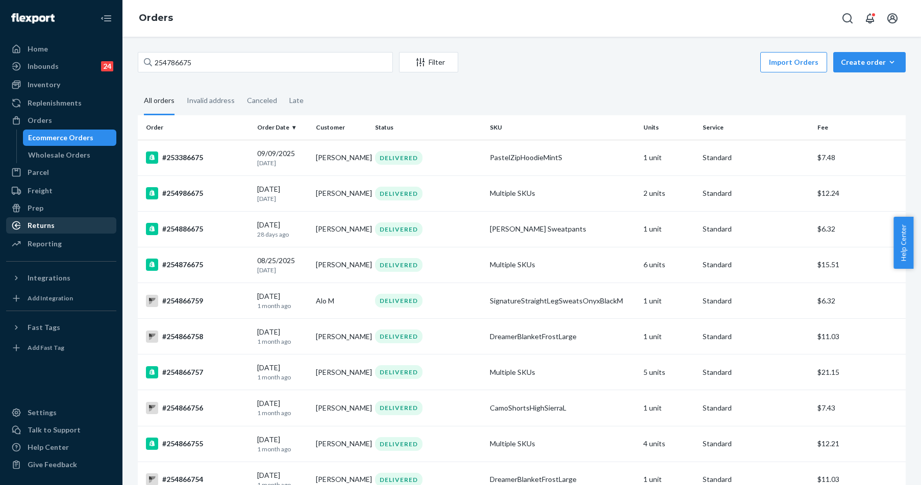
click at [60, 224] on div "Returns" at bounding box center [61, 225] width 108 height 14
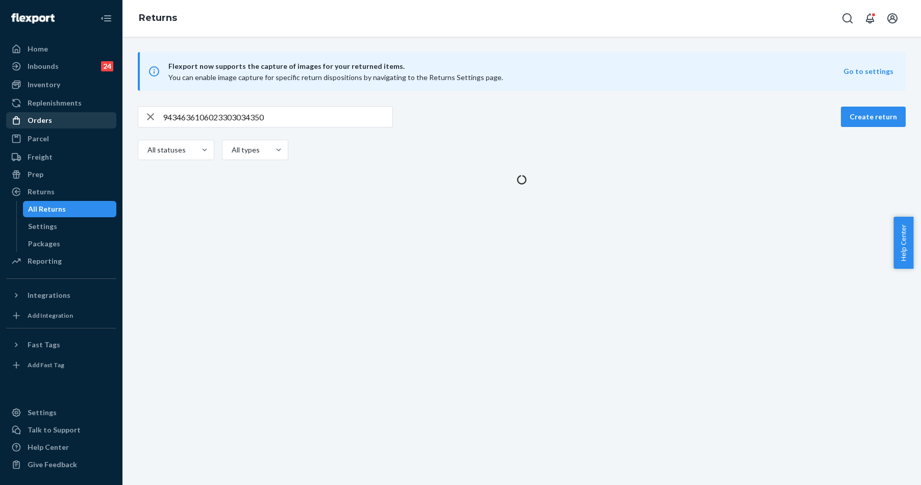
click at [53, 116] on div "Orders" at bounding box center [61, 120] width 108 height 14
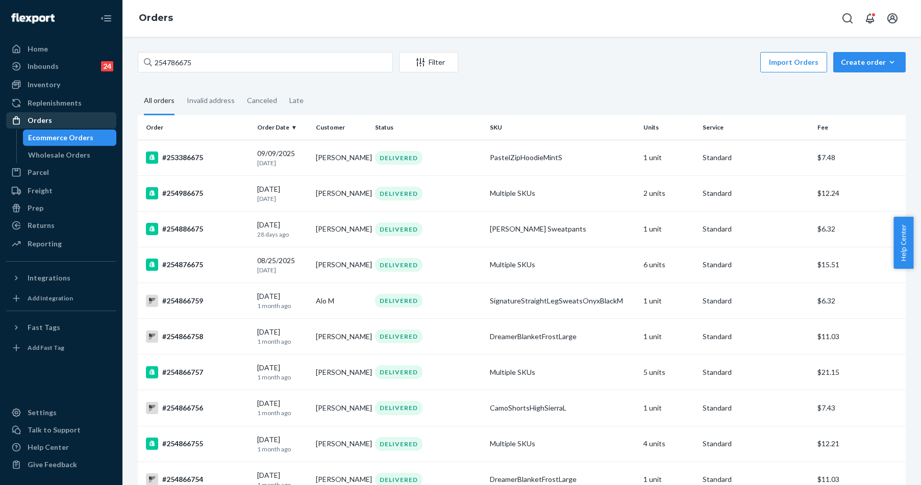
click at [68, 121] on div "Orders" at bounding box center [61, 120] width 108 height 14
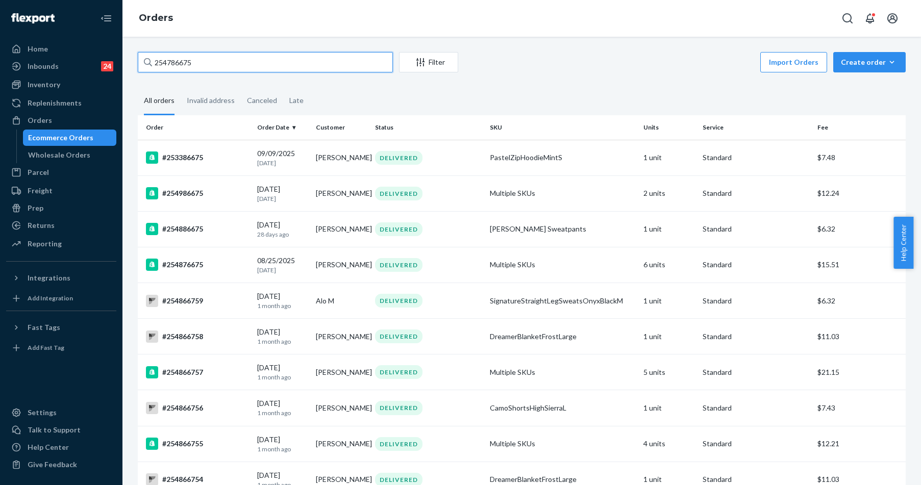
click at [168, 60] on input "254786675" at bounding box center [265, 62] width 255 height 20
paste input "5231212"
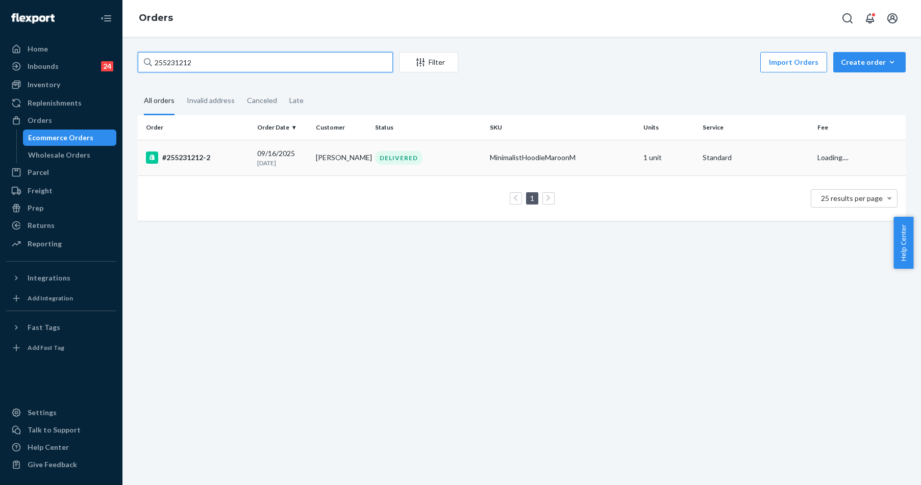
type input "255231212"
click at [174, 154] on div "#255231212-2" at bounding box center [197, 158] width 103 height 12
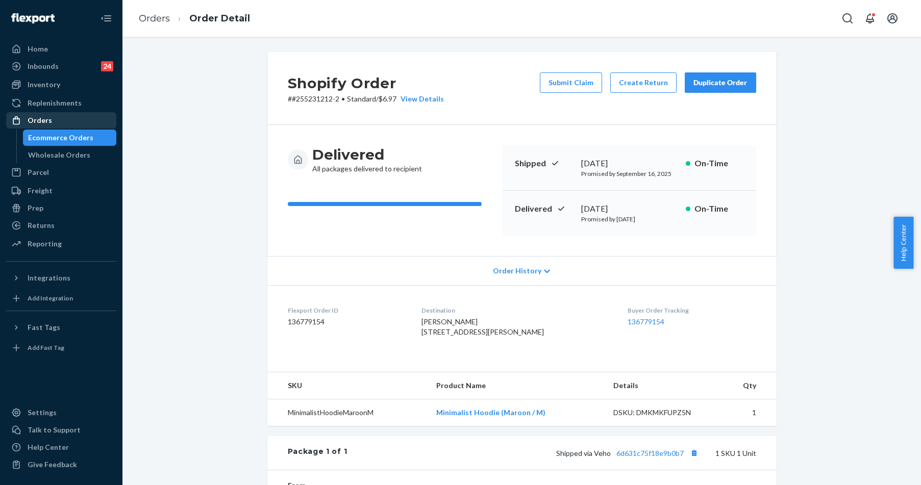
click at [46, 122] on div "Orders" at bounding box center [40, 120] width 25 height 10
drag, startPoint x: 46, startPoint y: 122, endPoint x: 88, endPoint y: 113, distance: 42.9
click at [46, 122] on div "Orders" at bounding box center [40, 120] width 25 height 10
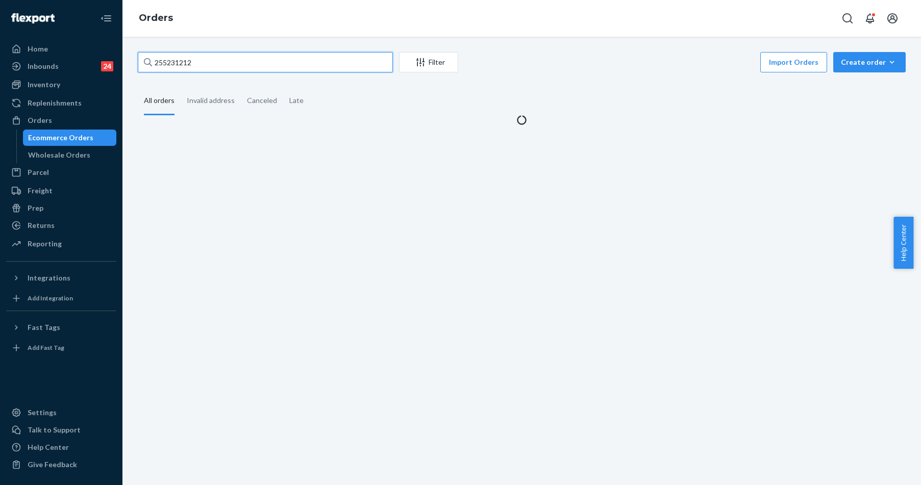
click at [195, 70] on input "255231212" at bounding box center [265, 62] width 255 height 20
paste input "#255306580"
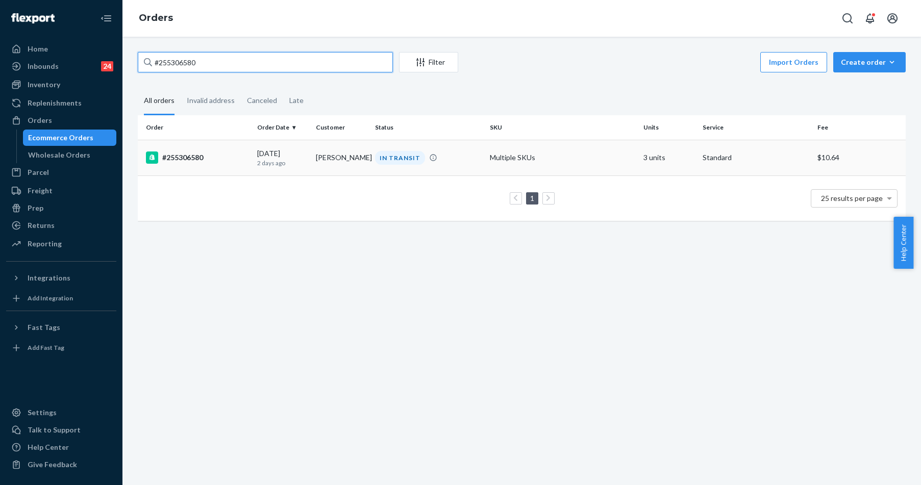
type input "#255306580"
click at [191, 161] on div "#255306580" at bounding box center [197, 158] width 103 height 12
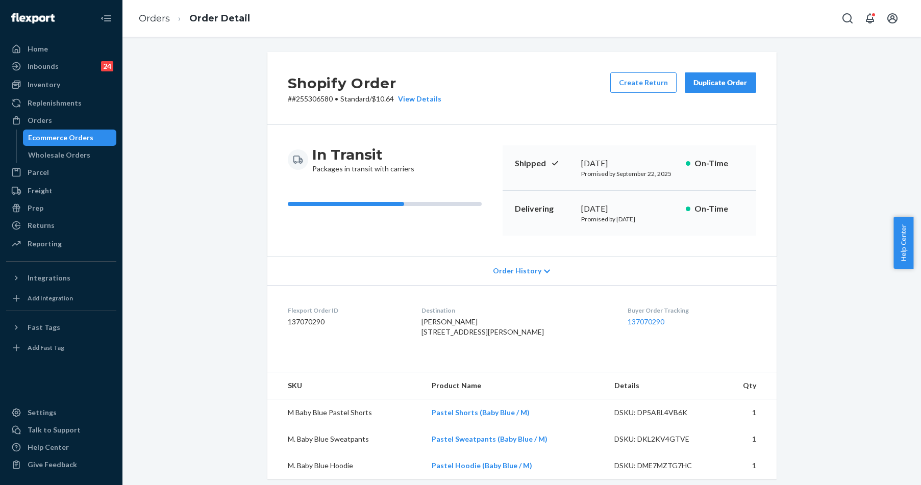
scroll to position [255, 0]
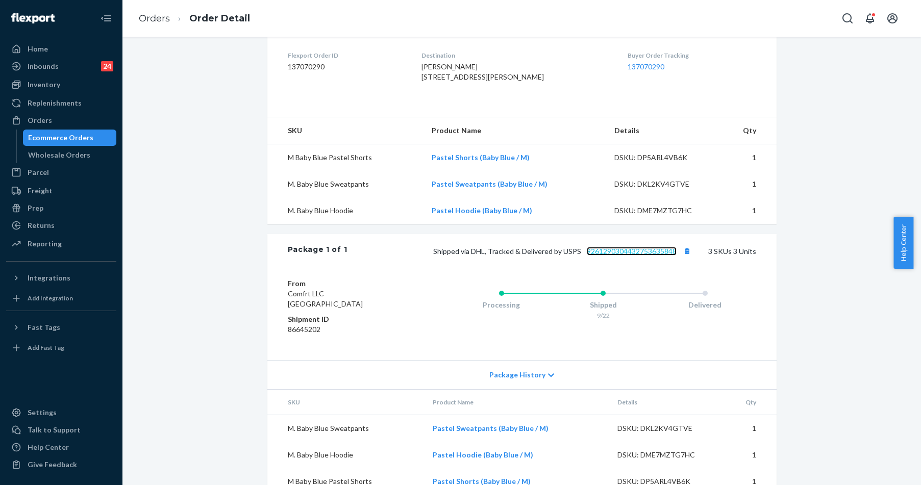
click at [629, 256] on link "9261290304432753635848" at bounding box center [632, 251] width 90 height 9
click at [49, 119] on div "Orders" at bounding box center [40, 120] width 25 height 10
drag, startPoint x: 49, startPoint y: 119, endPoint x: 78, endPoint y: 109, distance: 30.2
click at [49, 119] on div "Orders" at bounding box center [40, 120] width 25 height 10
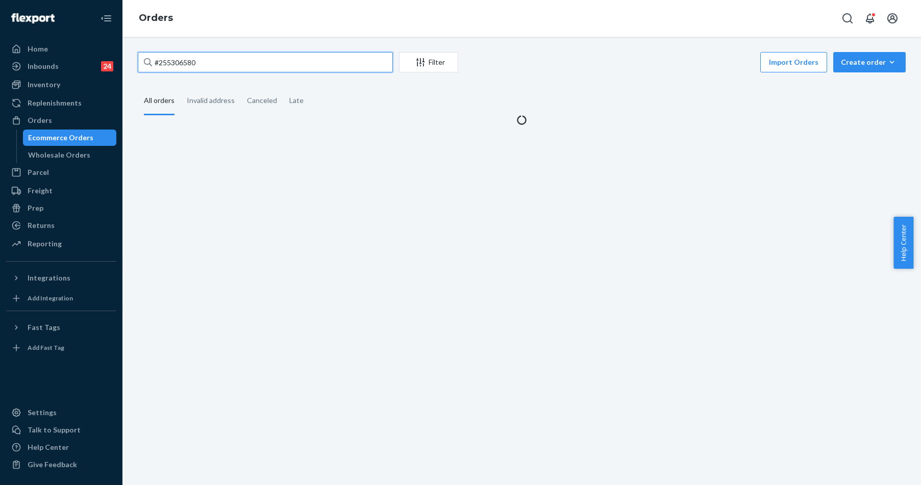
click at [205, 59] on input "#255306580" at bounding box center [265, 62] width 255 height 20
paste input "191845"
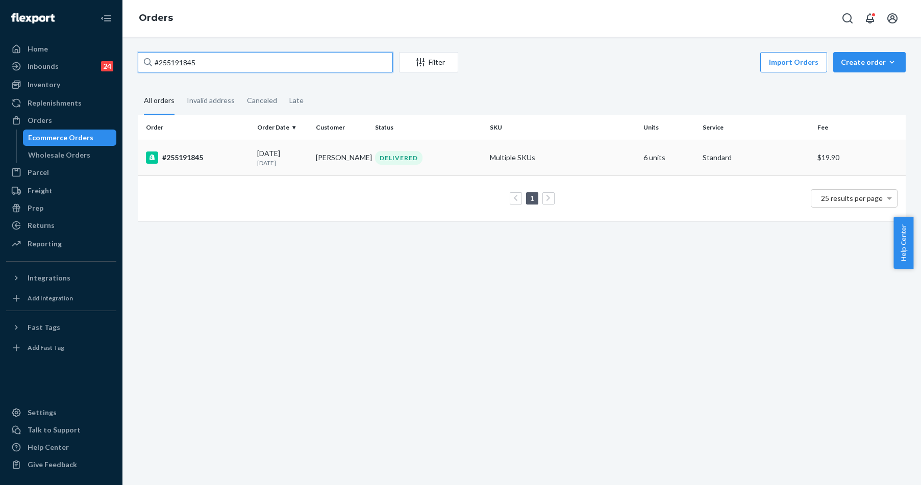
type input "#255191845"
click at [202, 157] on div "#255191845" at bounding box center [197, 158] width 103 height 12
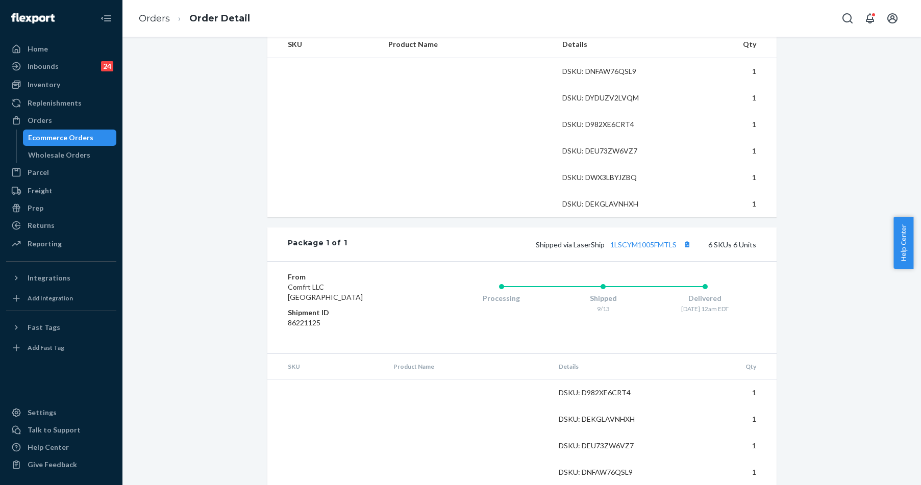
scroll to position [428, 0]
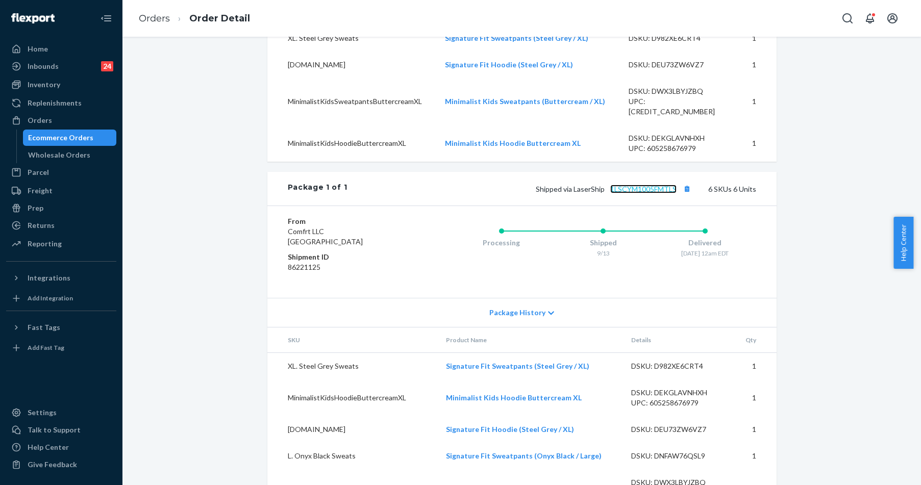
click at [644, 193] on link "1LSCYM1005FMTLS" at bounding box center [643, 189] width 66 height 9
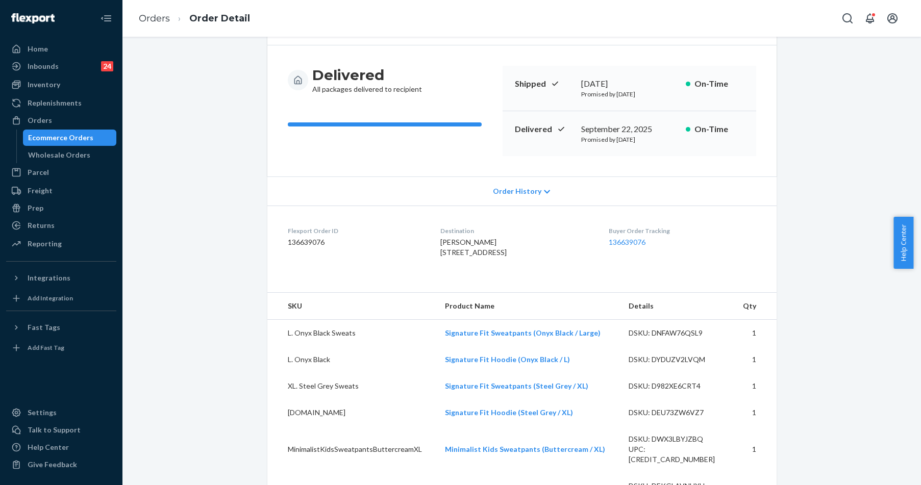
scroll to position [70, 0]
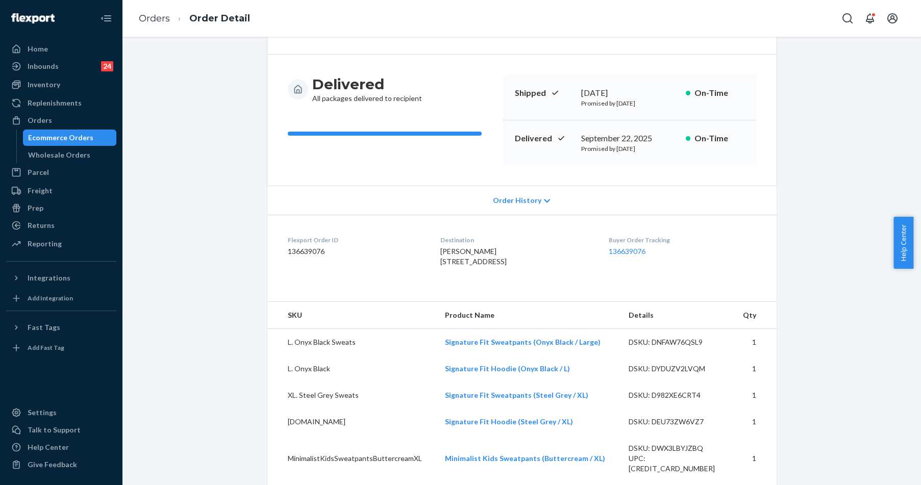
click at [426, 264] on dl "Flexport Order ID 136639076 Destination [PERSON_NAME] [STREET_ADDRESS] US Buyer…" at bounding box center [521, 253] width 509 height 77
drag, startPoint x: 426, startPoint y: 264, endPoint x: 468, endPoint y: 281, distance: 45.6
click at [468, 281] on dl "Flexport Order ID 136639076 Destination [PERSON_NAME] [STREET_ADDRESS] US Buyer…" at bounding box center [521, 253] width 509 height 77
click at [44, 119] on div "Orders" at bounding box center [40, 120] width 25 height 10
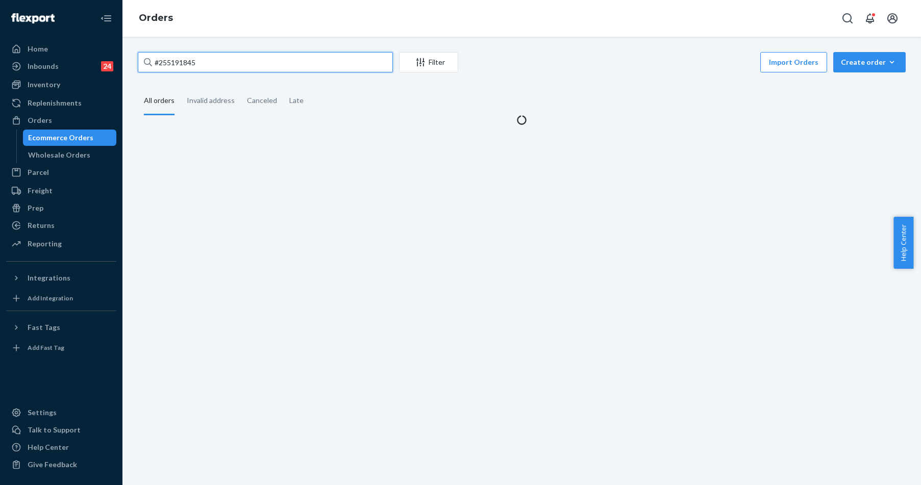
click at [192, 64] on input "#255191845" at bounding box center [265, 62] width 255 height 20
paste input "312071"
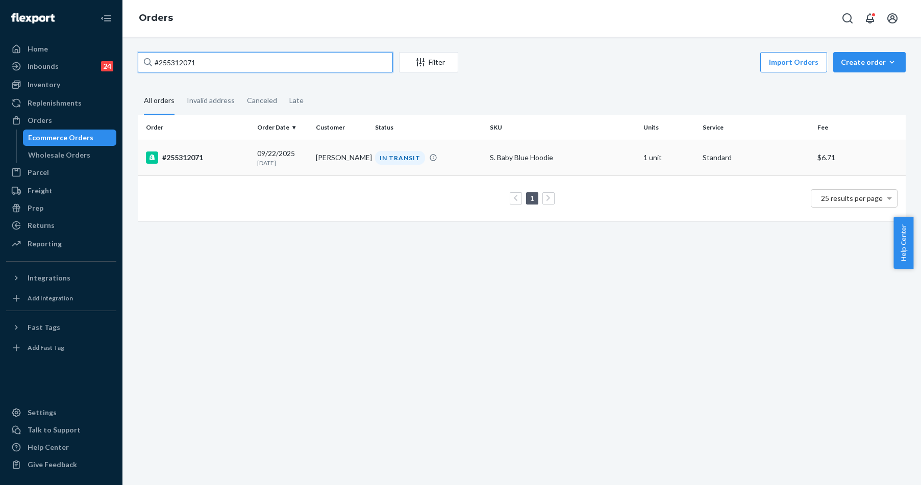
type input "#255312071"
click at [195, 153] on div "#255312071" at bounding box center [197, 158] width 103 height 12
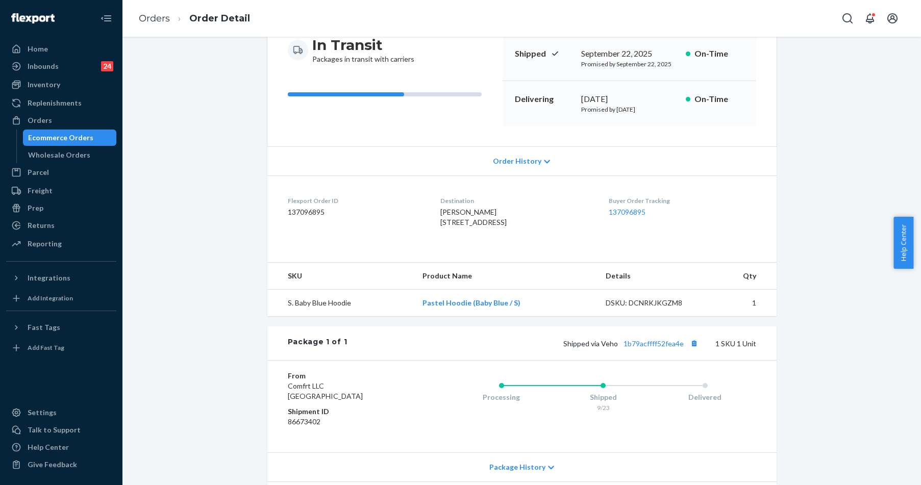
scroll to position [191, 0]
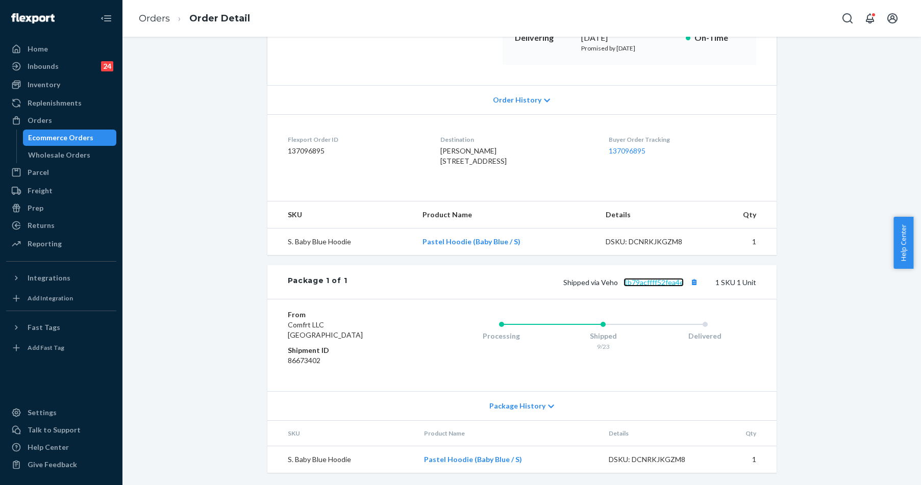
click at [655, 279] on link "1b79acffff52fea4e" at bounding box center [654, 282] width 60 height 9
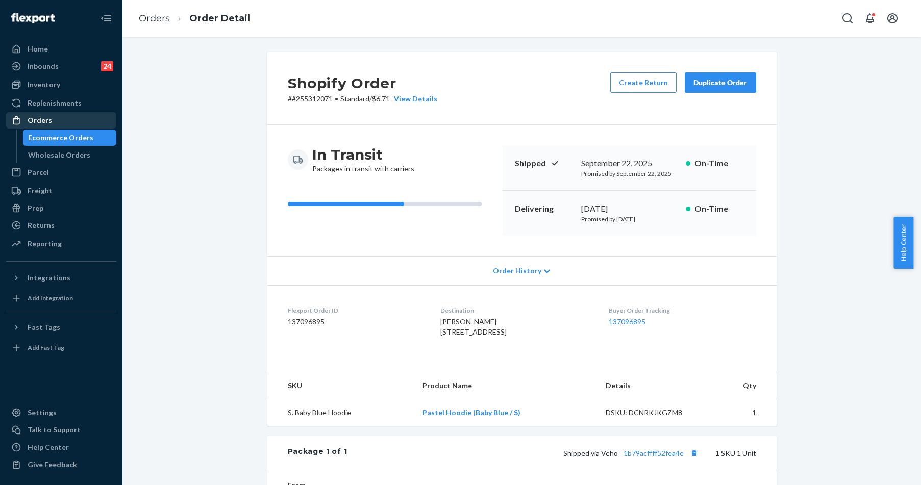
click at [57, 116] on div "Orders" at bounding box center [61, 120] width 108 height 14
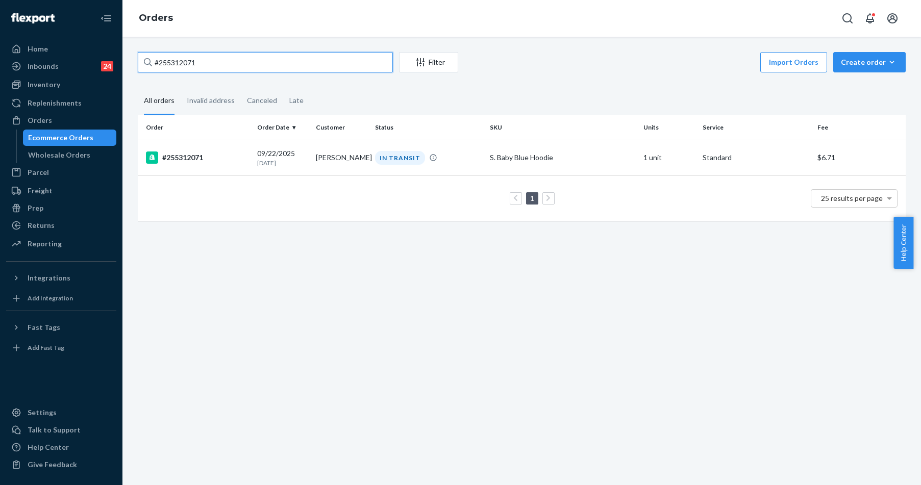
click at [183, 63] on input "#255312071" at bounding box center [265, 62] width 255 height 20
paste input "255312029"
type input "255312029"
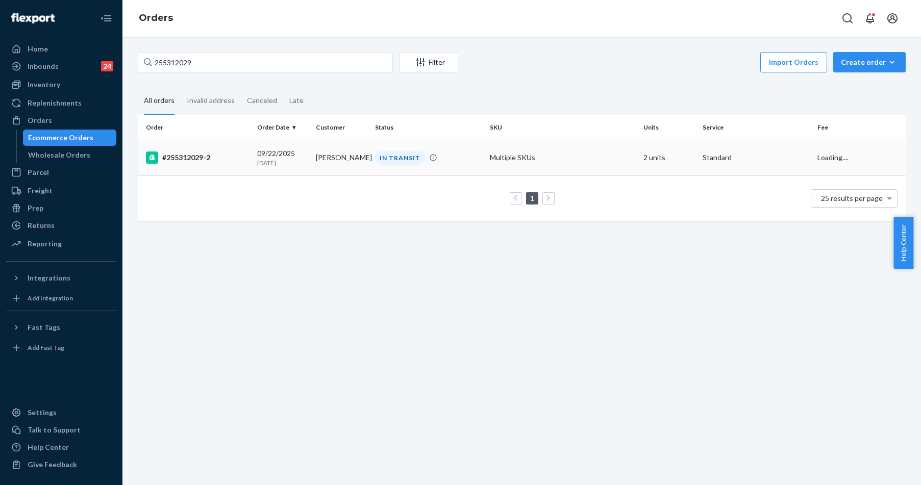
click at [190, 159] on div "#255312029-2" at bounding box center [197, 158] width 103 height 12
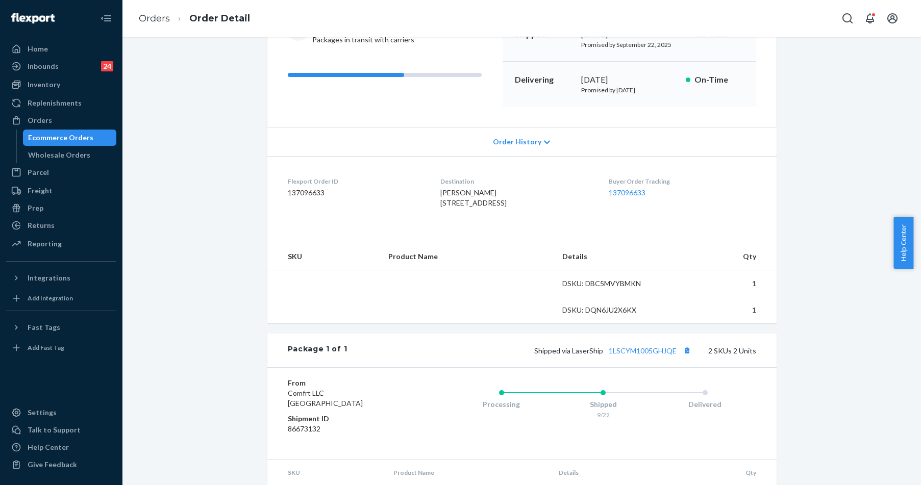
scroll to position [204, 0]
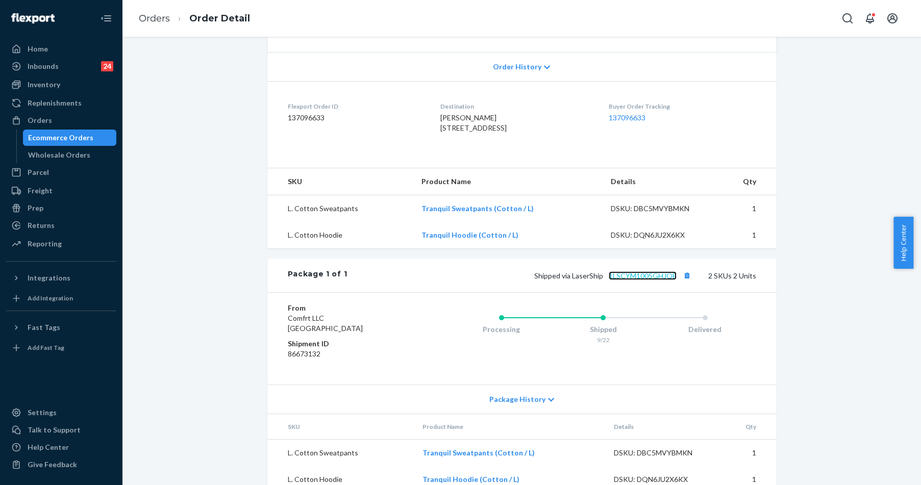
click at [631, 280] on link "1LSCYM1005GHJQE" at bounding box center [643, 276] width 68 height 9
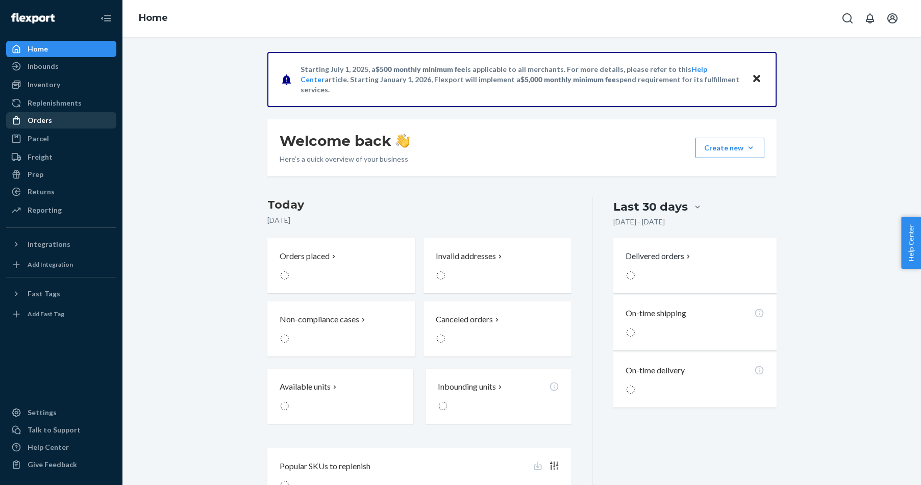
click at [34, 127] on div "Orders" at bounding box center [61, 120] width 108 height 14
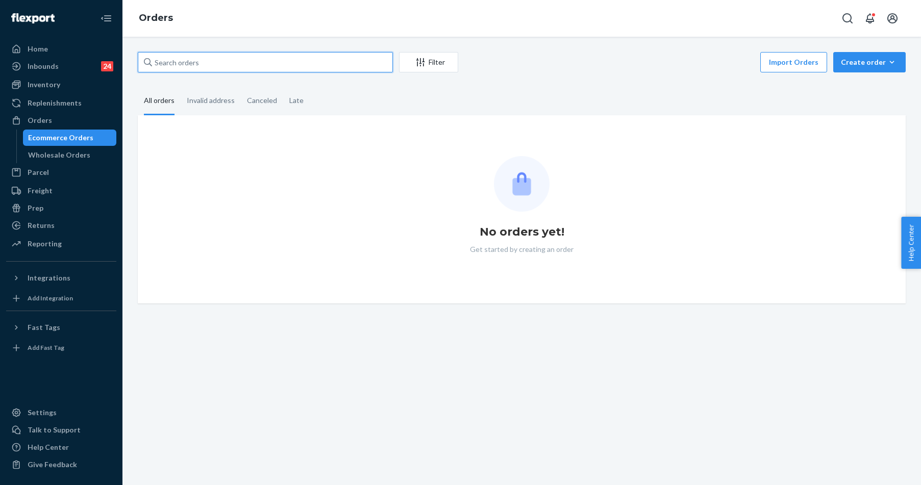
click at [202, 64] on input "text" at bounding box center [265, 62] width 255 height 20
paste input "#255277321"
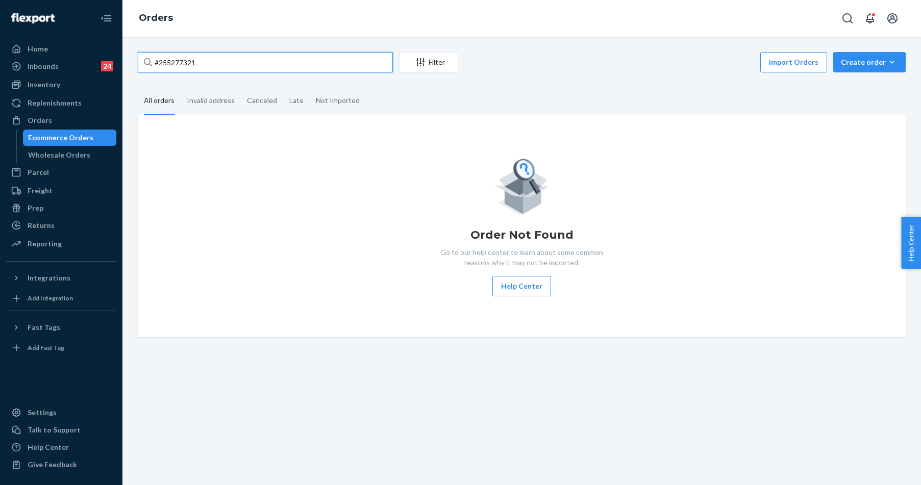
click at [158, 62] on input "#255277321" at bounding box center [265, 62] width 255 height 20
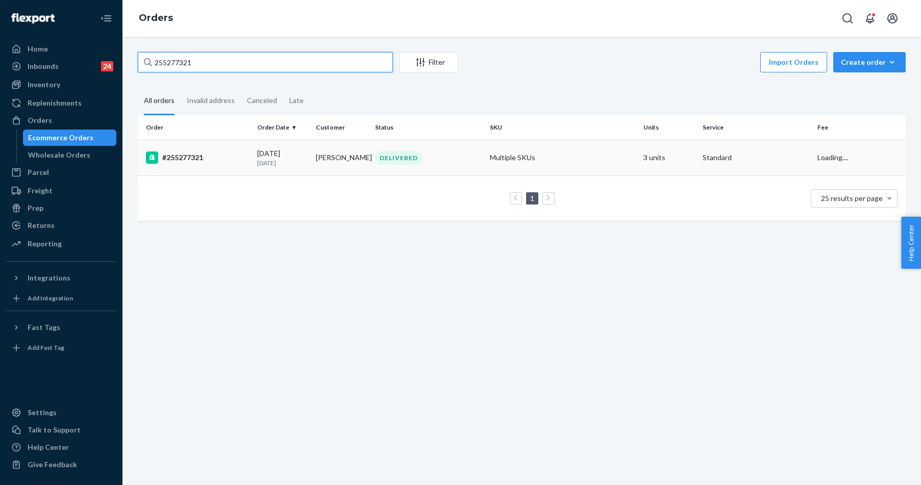
type input "255277321"
click at [188, 148] on td "#255277321" at bounding box center [195, 158] width 115 height 36
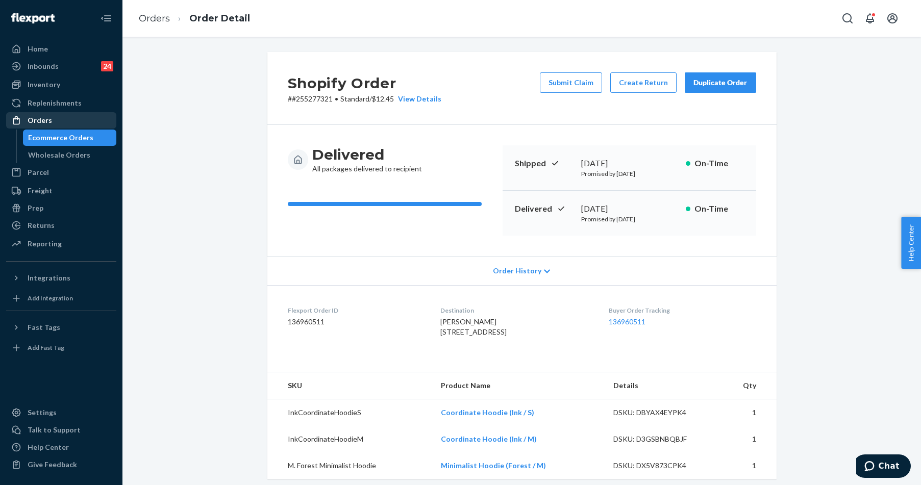
click at [49, 115] on div "Orders" at bounding box center [40, 120] width 25 height 10
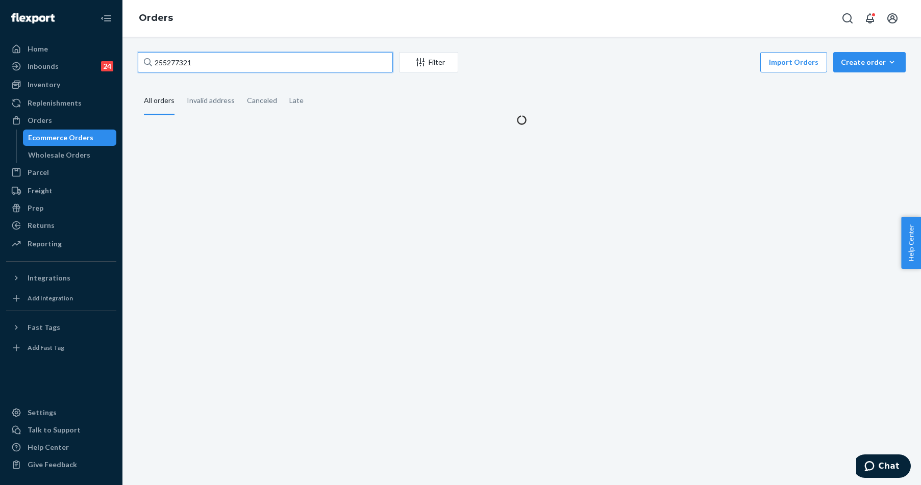
click at [165, 67] on input "255277321" at bounding box center [265, 62] width 255 height 20
paste input "49983"
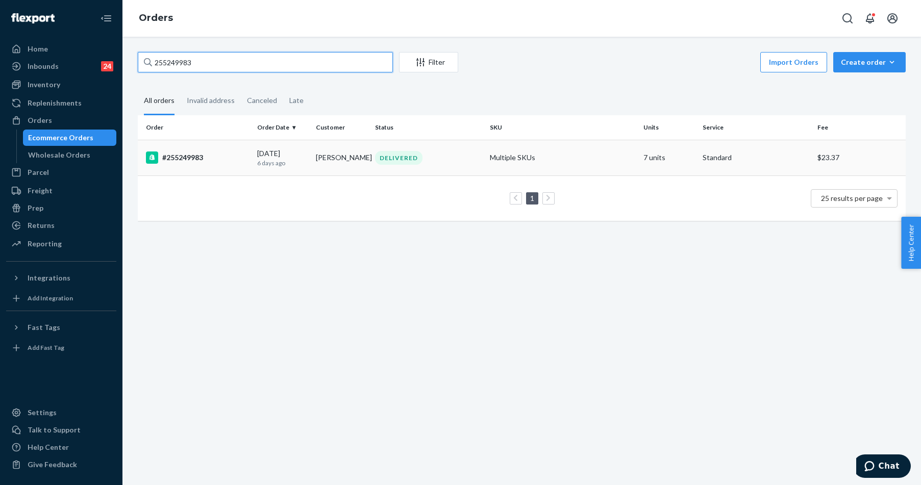
type input "255249983"
click at [220, 159] on div "#255249983" at bounding box center [197, 158] width 103 height 12
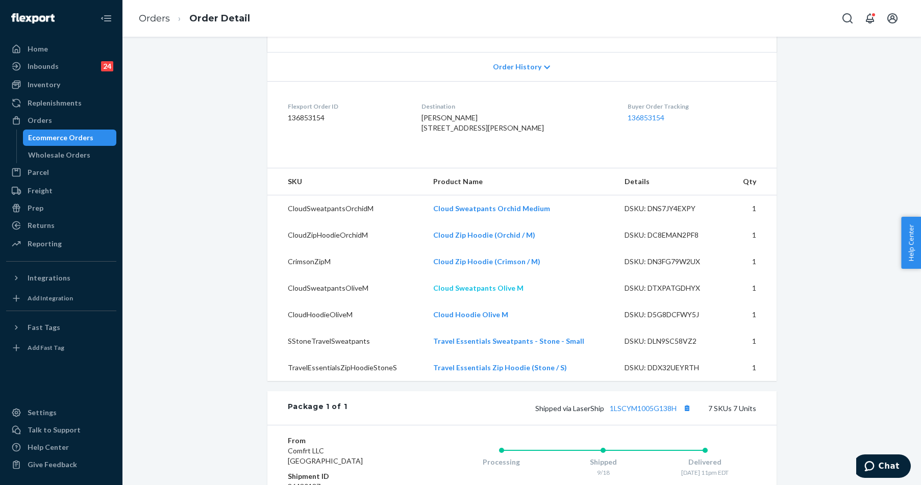
scroll to position [408, 0]
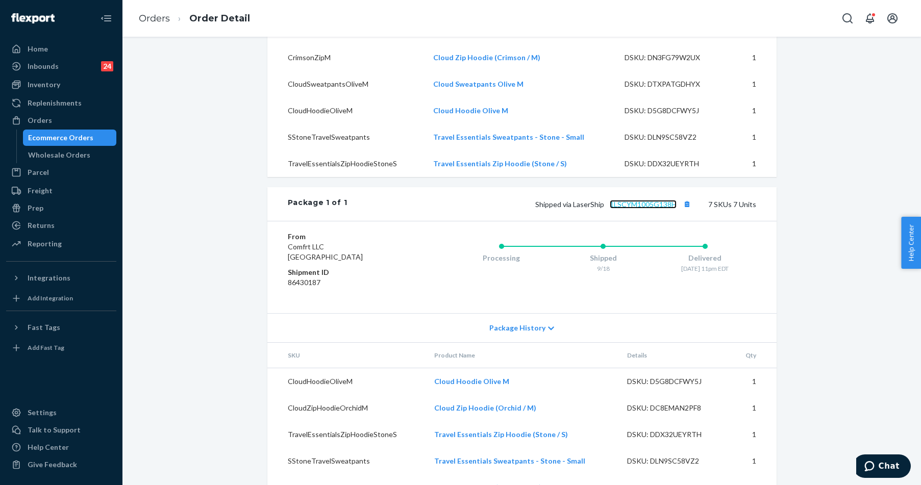
click at [644, 209] on link "1LSCYM1005G138H" at bounding box center [643, 204] width 67 height 9
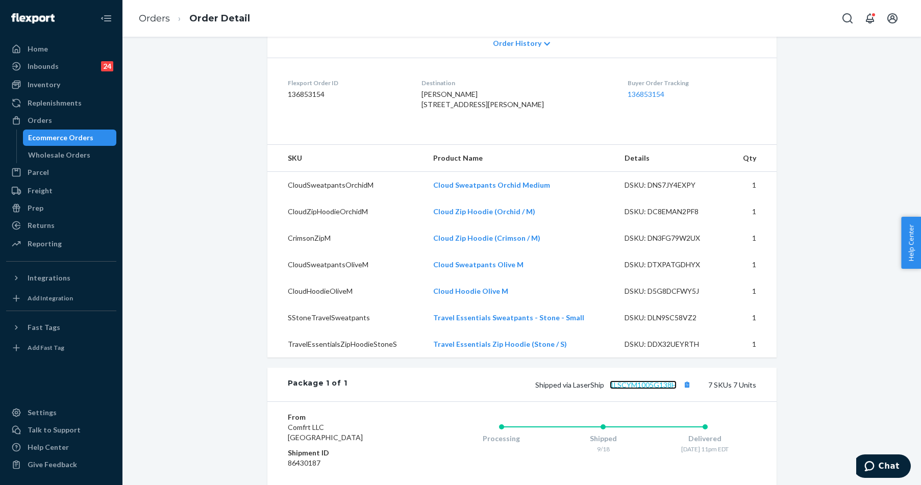
scroll to position [153, 0]
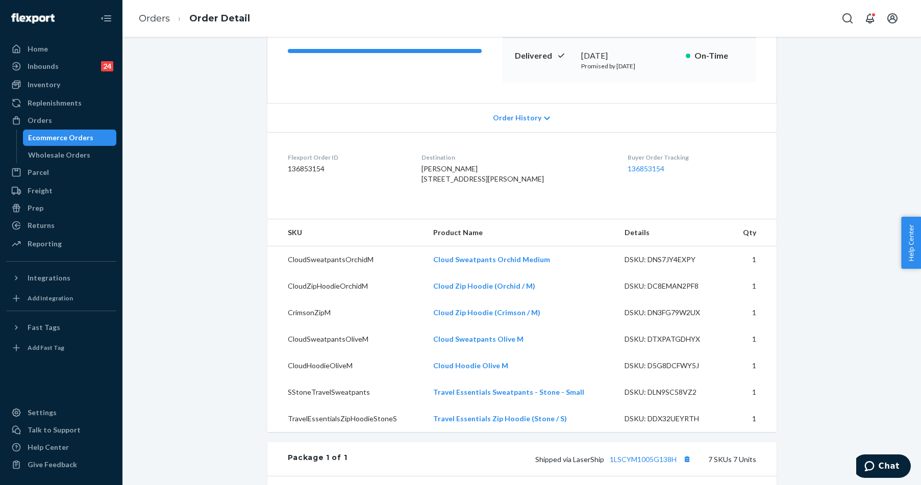
drag, startPoint x: 446, startPoint y: 194, endPoint x: 432, endPoint y: 178, distance: 21.4
click at [432, 178] on dl "Flexport Order ID 136853154 Destination Nancy Maxwell 1436 Harrod Ave # 1 Bronx…" at bounding box center [521, 170] width 509 height 77
copy span "1436 Harrod Ave # 1 Bronx, NY 10472-1404 US"
